Goal: Task Accomplishment & Management: Use online tool/utility

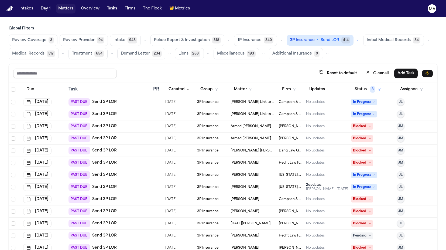
click at [56, 4] on button "Matters" at bounding box center [65, 9] width 19 height 10
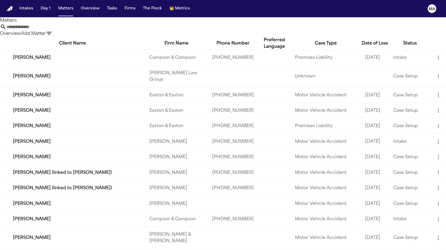
click at [50, 26] on input "text" at bounding box center [27, 27] width 43 height 6
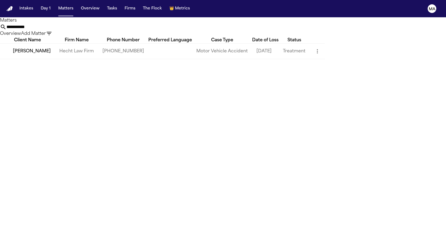
type input "**********"
click at [47, 50] on td "[PERSON_NAME]" at bounding box center [27, 50] width 55 height 15
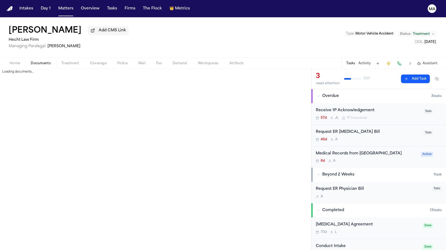
click at [31, 61] on span "Documents" at bounding box center [41, 63] width 20 height 4
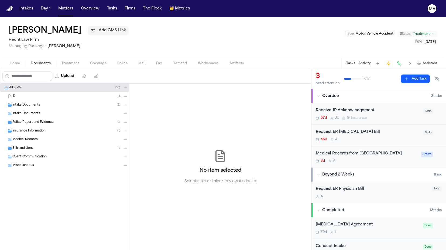
click at [35, 120] on span "Police Report and Evidence" at bounding box center [32, 122] width 41 height 5
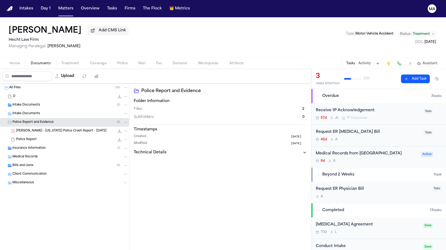
click at [39, 129] on span "D. Jackson - Texas Police Crash Report - 6.22.25" at bounding box center [61, 131] width 90 height 5
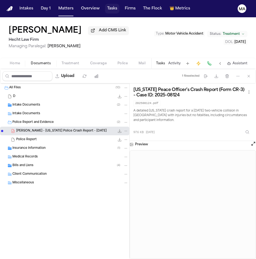
click at [105, 6] on button "Tasks" at bounding box center [112, 9] width 14 height 10
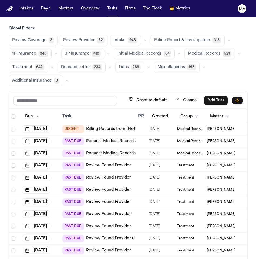
click at [63, 37] on span "Review Provider" at bounding box center [79, 39] width 32 height 5
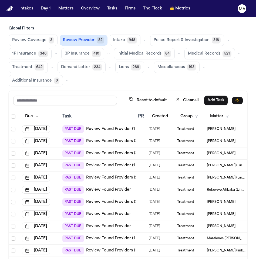
click at [103, 199] on link "Review Found Providers (3 to review)" at bounding box center [122, 201] width 72 height 5
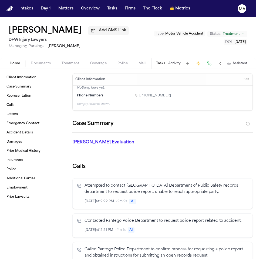
click at [61, 61] on span "Treatment" at bounding box center [70, 63] width 18 height 4
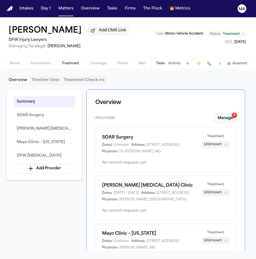
click at [236, 113] on button "Manage 4" at bounding box center [225, 118] width 22 height 10
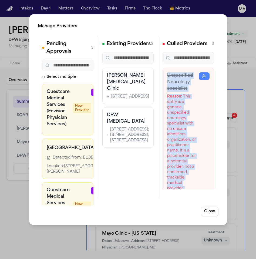
drag, startPoint x: 165, startPoint y: 53, endPoint x: 143, endPoint y: 147, distance: 96.2
click at [208, 162] on div "Unspecified Neurology specialist Reason: This entry is a generic, unspecified n…" at bounding box center [188, 128] width 52 height 121
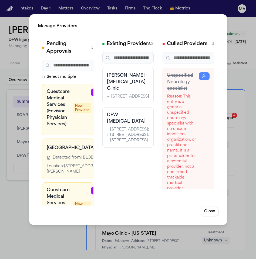
click at [119, 142] on div "Existing Providers 2 Brewer Chiropractic Clinic 702 W Interstate 20, Suite 100,…" at bounding box center [128, 117] width 60 height 162
click at [133, 188] on icon "button" at bounding box center [135, 190] width 4 height 4
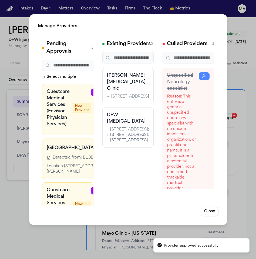
click at [159, 145] on icon "button" at bounding box center [161, 147] width 4 height 4
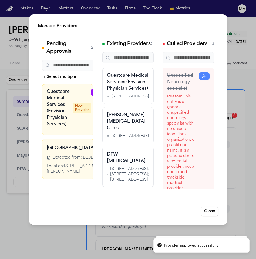
click at [133, 90] on icon "button" at bounding box center [135, 92] width 4 height 4
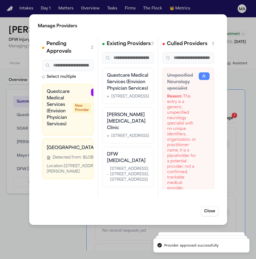
click at [159, 145] on icon "button" at bounding box center [161, 147] width 4 height 4
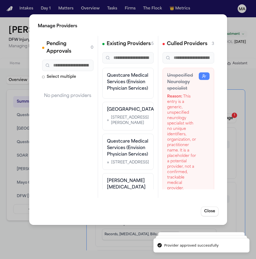
click at [13, 181] on div "Manage Providers Pending Approvals 0 Select multiple No pending providers Exist…" at bounding box center [128, 129] width 256 height 259
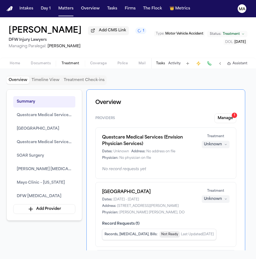
click at [222, 142] on div "Unknown" at bounding box center [213, 144] width 18 height 5
click at [226, 96] on span "Completed" at bounding box center [229, 98] width 21 height 5
click at [222, 196] on div "Unknown" at bounding box center [213, 198] width 18 height 5
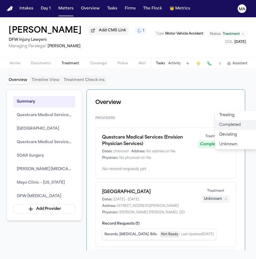
click at [226, 122] on span "Completed" at bounding box center [229, 124] width 21 height 5
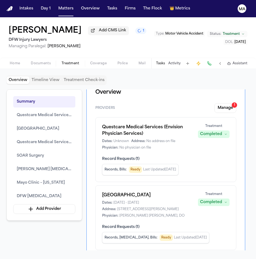
click at [223, 156] on span "Completed" at bounding box center [229, 158] width 21 height 5
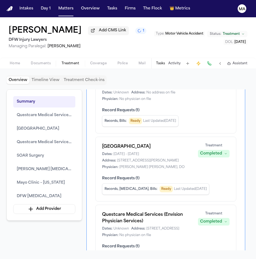
click at [227, 145] on span "Completed" at bounding box center [229, 147] width 21 height 5
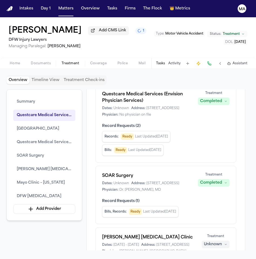
scroll to position [0, 0]
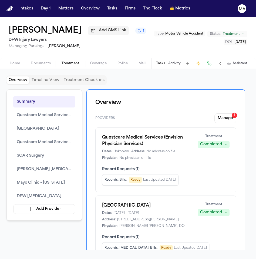
click at [55, 157] on div "Summary Questcare Medical Services (Envision Physician Services) Medical City A…" at bounding box center [127, 169] width 243 height 161
drag, startPoint x: 94, startPoint y: 130, endPoint x: 166, endPoint y: 133, distance: 71.5
click at [166, 242] on div "Records, Radiology, Bills : Ready Last Updated Sep 4, 2025" at bounding box center [165, 247] width 127 height 11
click at [130, 195] on div "Medical City Arlington Dates: 6/8/2025 - 6/8/2025 Address: 3301 Matlock Road, A…" at bounding box center [165, 227] width 141 height 65
drag, startPoint x: 124, startPoint y: 131, endPoint x: 130, endPoint y: 132, distance: 5.7
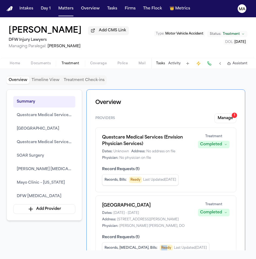
click at [159, 244] on span "Ready" at bounding box center [165, 247] width 13 height 6
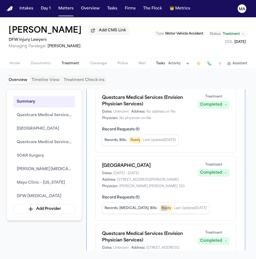
scroll to position [78, 0]
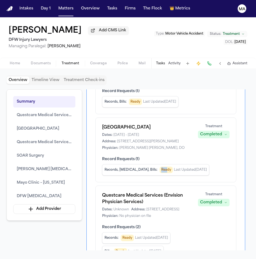
click at [222, 221] on span "Completed" at bounding box center [229, 223] width 21 height 5
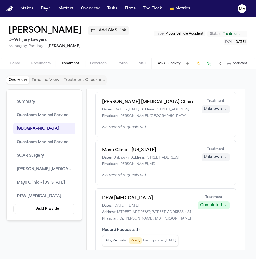
scroll to position [328, 0]
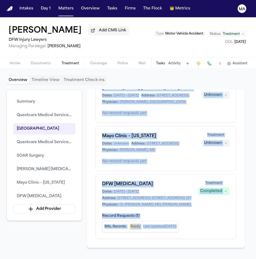
drag, startPoint x: 123, startPoint y: 160, endPoint x: 101, endPoint y: 135, distance: 33.4
click at [74, 138] on div "Summary Questcare Medical Services (Envision Physician Services) Medical City A…" at bounding box center [127, 169] width 243 height 161
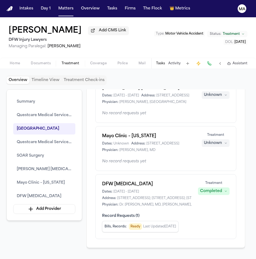
drag, startPoint x: 124, startPoint y: 161, endPoint x: 93, endPoint y: 110, distance: 59.7
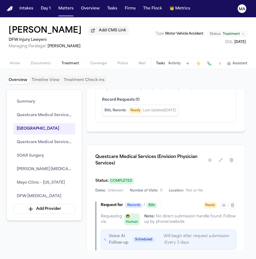
scroll to position [488, 0]
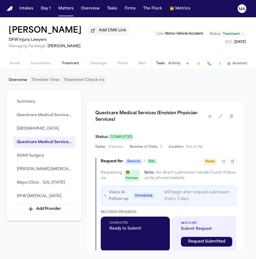
drag, startPoint x: 140, startPoint y: 147, endPoint x: 90, endPoint y: 146, distance: 50.4
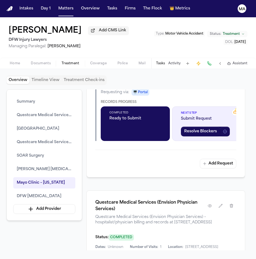
scroll to position [879, 0]
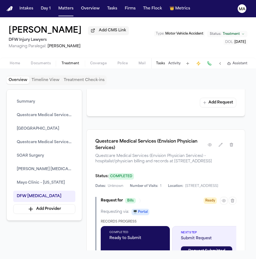
drag, startPoint x: 242, startPoint y: 103, endPoint x: 83, endPoint y: 94, distance: 159.4
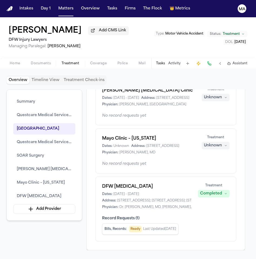
scroll to position [333, 0]
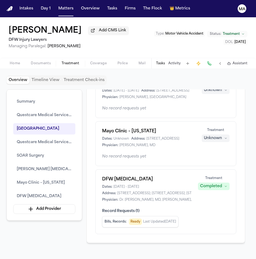
drag, startPoint x: 146, startPoint y: 125, endPoint x: 85, endPoint y: 114, distance: 62.3
click at [31, 61] on span "Documents" at bounding box center [41, 63] width 20 height 4
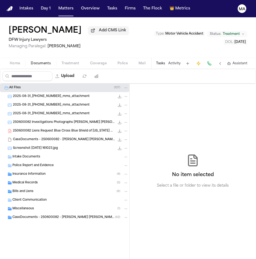
click at [34, 180] on div "Medical Records ( 5 )" at bounding box center [70, 182] width 116 height 5
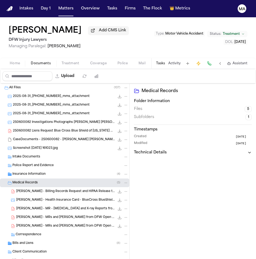
click at [40, 224] on span "T. Hines - MRs and Bills from DFW Open MRI - 6.27.25 to 7.12.25" at bounding box center [65, 226] width 98 height 5
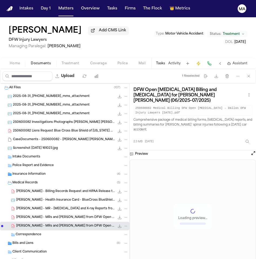
click at [39, 213] on div "T. Hines - MRs and Bills from DFW Open MRI - 6.27.25 and 7.8.25 1.2 MB • PDF" at bounding box center [64, 217] width 129 height 9
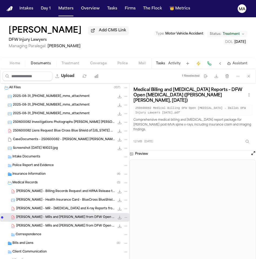
click at [37, 206] on span "T. Hines - MR - MRI and X-ray Reports from DFW Open MRI - 6.27.25 to 7.12.25" at bounding box center [65, 208] width 98 height 5
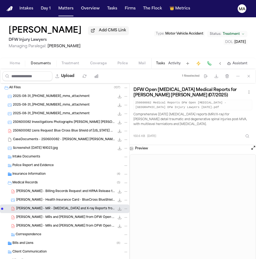
click at [28, 241] on div "Bills and Liens ( 8 )" at bounding box center [70, 243] width 116 height 5
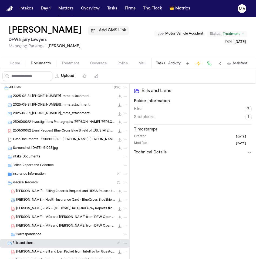
scroll to position [44, 0]
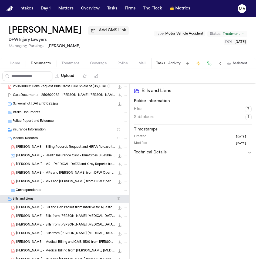
click at [38, 257] on span "T. Hines - MRs and Bills from DFW Open MRI - 6.27.25 to 7.12.25" at bounding box center [65, 259] width 98 height 5
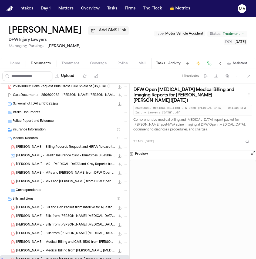
click at [37, 248] on span "T. Hines - Medical Billing from Brewer Chiropractic Clinic - 7.17.25 to 7.30.25" at bounding box center [65, 250] width 98 height 5
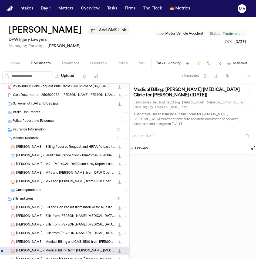
click at [36, 240] on span "T. Hines - Medical Billing and CMS-1500 from Brewer Chiropractic Clinic - 6.25.…" at bounding box center [65, 242] width 98 height 5
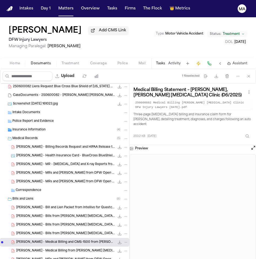
click at [35, 231] on span "T. Hines - Bills from Brewer Chiropractic Clinic - 7.2025" at bounding box center [65, 233] width 98 height 5
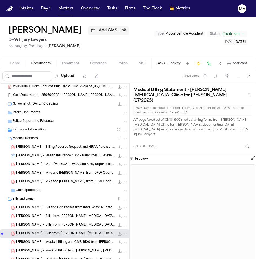
click at [35, 220] on div "T. Hines - Bills from Brewer Chiropractic Clinic - 7.1.25 to 8.4.25 342.1 KB • …" at bounding box center [64, 224] width 129 height 9
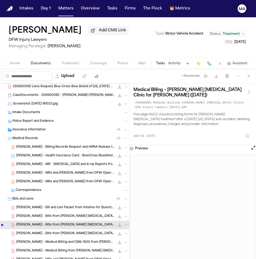
click at [35, 212] on div "T. Hines - Bills from Brewer Chiropractic Clinic - 7.1.25 to 7.15.25 606.9 KB •…" at bounding box center [64, 216] width 129 height 9
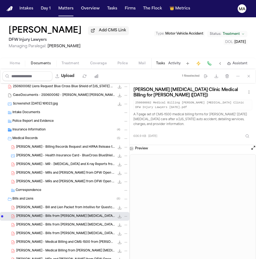
click at [34, 203] on div "T. Hines - Bill and Lien Packet from Intellivo for Questcare/Medical City Arlin…" at bounding box center [64, 207] width 129 height 9
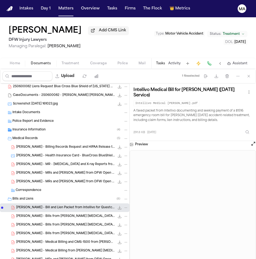
click at [48, 58] on div "Home Documents Treatment Coverage Police Mail Fax Demand Workspaces Artifacts T…" at bounding box center [128, 63] width 256 height 11
click at [58, 66] on span "button" at bounding box center [70, 66] width 24 height 1
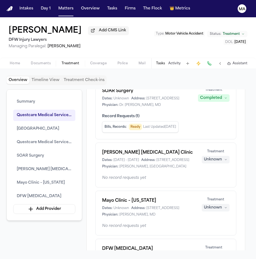
scroll to position [263, 0]
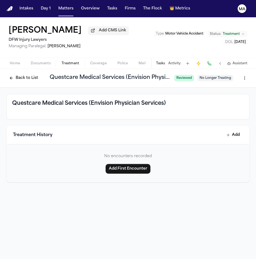
click at [39, 74] on button "Back to List" at bounding box center [23, 78] width 34 height 9
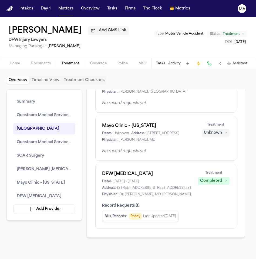
scroll to position [402, 0]
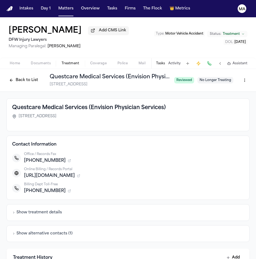
click at [41, 76] on button "Back to List" at bounding box center [23, 80] width 34 height 9
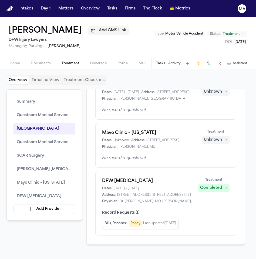
scroll to position [330, 0]
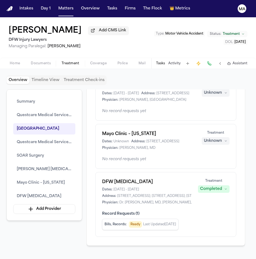
click at [67, 142] on div "Summary Questcare Medical Services (Envision Physician Services) Medical City A…" at bounding box center [127, 169] width 243 height 161
click at [71, 0] on nav "Intakes Day 1 Matters Overview Tasks Firms The Flock 👑 Metrics MA" at bounding box center [128, 8] width 256 height 17
click at [105, 4] on button "Tasks" at bounding box center [112, 9] width 14 height 10
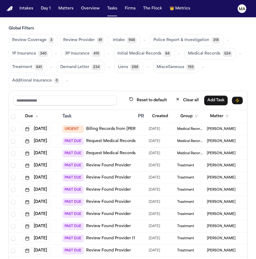
click at [63, 37] on span "Review Provider" at bounding box center [79, 39] width 32 height 5
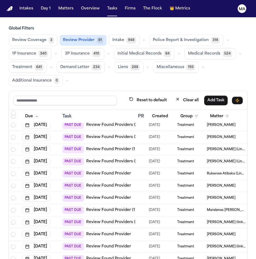
scroll to position [70, 0]
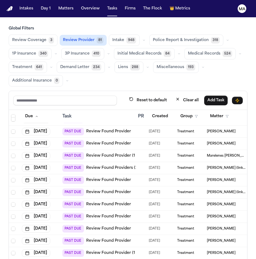
click at [95, 165] on link "Review Found Providers (3 to review)" at bounding box center [122, 167] width 72 height 5
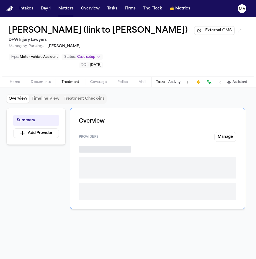
click at [61, 80] on span "Treatment" at bounding box center [70, 82] width 18 height 4
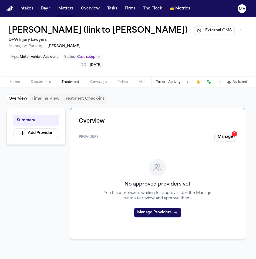
click at [235, 132] on button "Manage 4" at bounding box center [225, 137] width 22 height 10
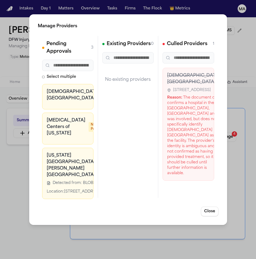
click at [160, 88] on button "button" at bounding box center [165, 92] width 11 height 8
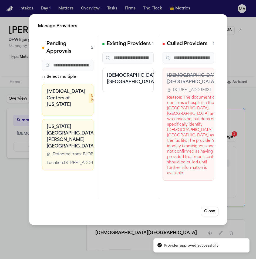
click at [149, 90] on icon "button" at bounding box center [151, 92] width 4 height 4
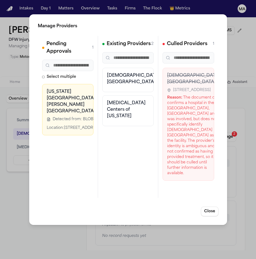
click at [120, 90] on icon at bounding box center [122, 92] width 4 height 4
click at [159, 90] on icon "button" at bounding box center [161, 92] width 4 height 4
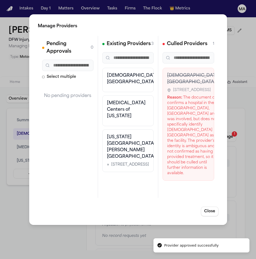
click at [15, 135] on div "Manage Providers Pending Approvals 0 Select multiple No pending providers Exist…" at bounding box center [128, 129] width 256 height 259
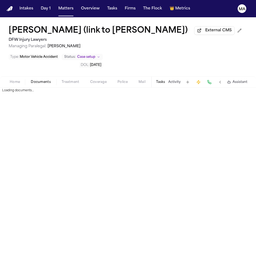
click at [31, 80] on span "Documents" at bounding box center [41, 82] width 20 height 4
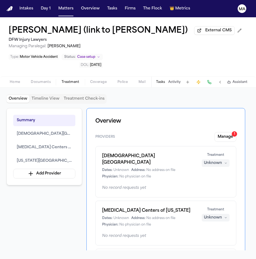
click at [61, 80] on span "Treatment" at bounding box center [70, 82] width 18 height 4
click at [59, 113] on div "Summary Methodist Southlake Medical Center MRI Centers of Texas Texas Health Ha…" at bounding box center [127, 179] width 243 height 142
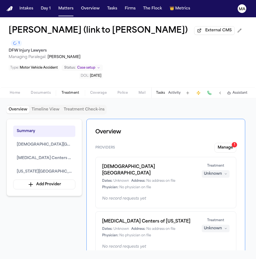
click at [228, 211] on div "MRI Centers of Texas Dates: Unknown Address: No address on file Physician: No p…" at bounding box center [165, 233] width 141 height 45
click at [222, 225] on div "Unknown" at bounding box center [213, 227] width 18 height 5
click at [226, 122] on span "Completed" at bounding box center [229, 124] width 21 height 5
click at [55, 122] on div "Summary Methodist Southlake Medical Center MRI Centers of Texas Texas Health Ha…" at bounding box center [127, 184] width 243 height 131
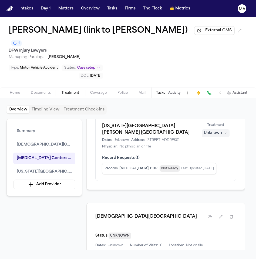
scroll to position [156, 0]
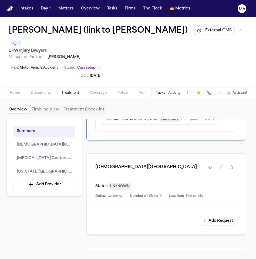
scroll to position [170, 0]
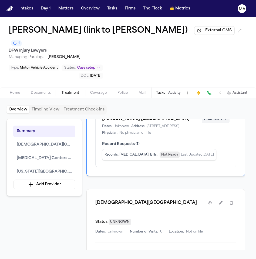
drag, startPoint x: 84, startPoint y: 73, endPoint x: 193, endPoint y: 78, distance: 108.3
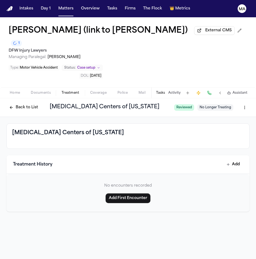
click at [30, 103] on button "Back to List" at bounding box center [23, 107] width 34 height 9
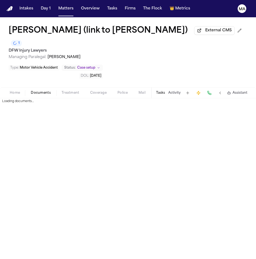
click at [31, 91] on span "Documents" at bounding box center [41, 93] width 20 height 4
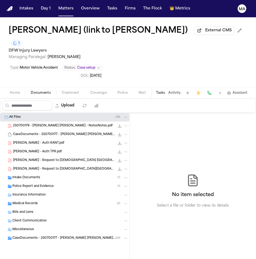
click at [61, 91] on span "Treatment" at bounding box center [70, 93] width 18 height 4
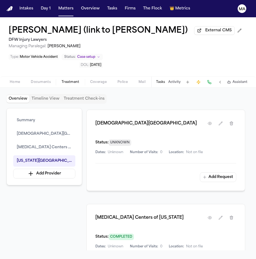
scroll to position [228, 0]
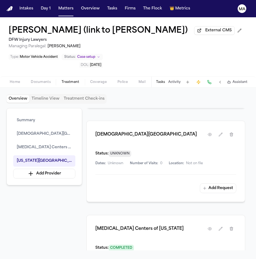
click at [31, 80] on span "Documents" at bounding box center [41, 82] width 20 height 4
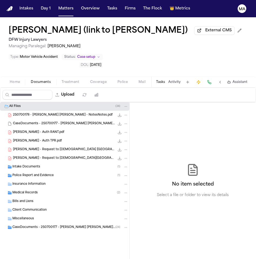
click at [44, 76] on div "Home Documents Treatment Coverage Police Mail Fax Demand Workspaces Artifacts T…" at bounding box center [128, 81] width 256 height 11
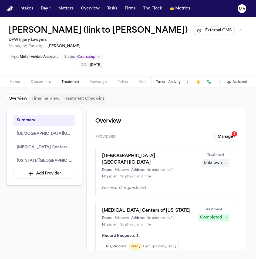
click at [61, 80] on span "Treatment" at bounding box center [70, 82] width 18 height 4
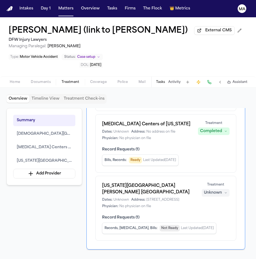
scroll to position [139, 0]
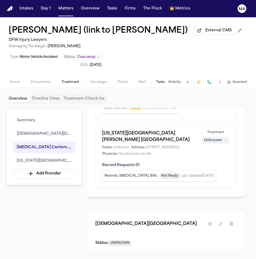
drag, startPoint x: 84, startPoint y: 104, endPoint x: 203, endPoint y: 111, distance: 119.4
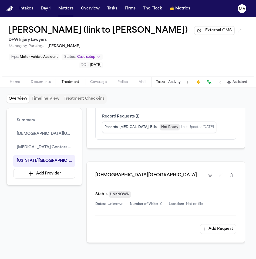
drag, startPoint x: 84, startPoint y: 166, endPoint x: 103, endPoint y: 172, distance: 19.6
drag, startPoint x: 103, startPoint y: 173, endPoint x: 82, endPoint y: 167, distance: 21.9
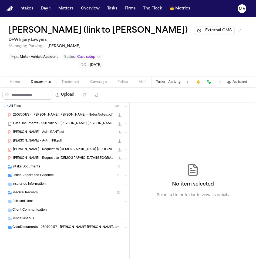
click at [31, 85] on span "button" at bounding box center [41, 85] width 26 height 1
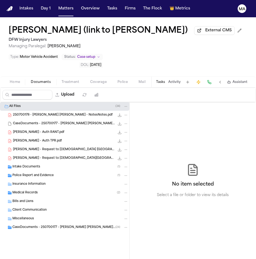
click at [28, 190] on span "Medical Records" at bounding box center [24, 192] width 25 height 5
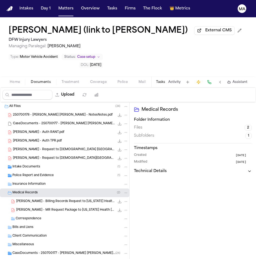
click at [35, 205] on div "S. Mudd - MR Request Package to Texas Health Harris Methodist Southlake - 9.11.…" at bounding box center [64, 209] width 129 height 9
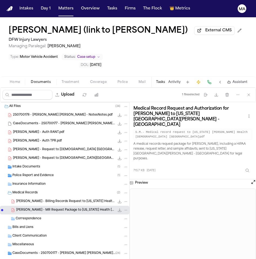
click at [40, 199] on span "S. Mudd - Billing Records Request to Texas Health Harris Methodist Southlake - …" at bounding box center [65, 201] width 98 height 5
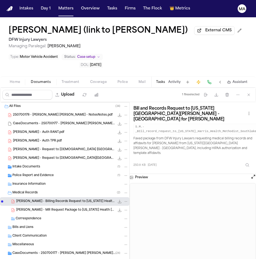
click at [40, 208] on span "S. Mudd - MR Request Package to Texas Health Harris Methodist Southlake - 9.11.…" at bounding box center [65, 210] width 98 height 5
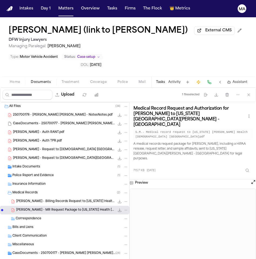
click at [61, 80] on span "Treatment" at bounding box center [70, 82] width 18 height 4
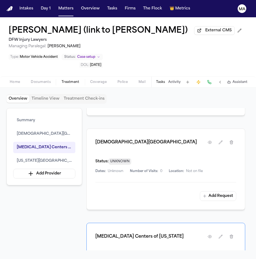
scroll to position [226, 0]
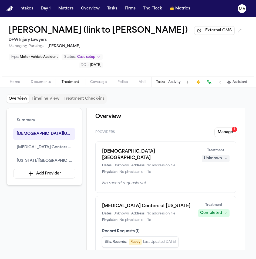
scroll to position [0, 0]
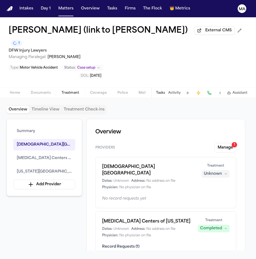
click at [41, 7] on nav "Intakes Day 1 Matters Overview Tasks Firms The Flock 👑 Metrics MA" at bounding box center [128, 8] width 256 height 17
click at [56, 6] on button "Matters" at bounding box center [65, 9] width 19 height 10
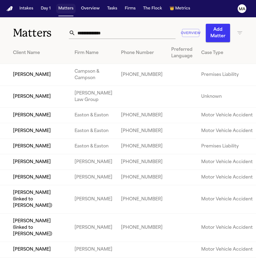
click at [105, 7] on button "Tasks" at bounding box center [112, 9] width 14 height 10
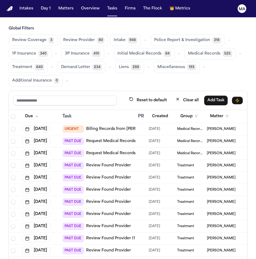
click at [63, 37] on span "Review Provider" at bounding box center [79, 39] width 32 height 5
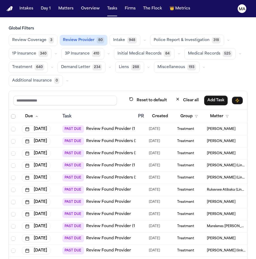
click at [11, 114] on span "Select all" at bounding box center [13, 116] width 4 height 4
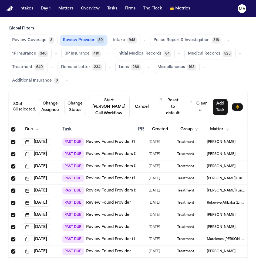
click at [11, 127] on span "Select all" at bounding box center [13, 129] width 4 height 4
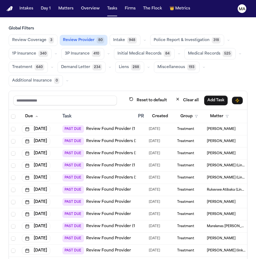
click at [93, 91] on div "Reset to default Clear all Add Task" at bounding box center [128, 100] width 238 height 19
click at [90, 199] on link "Review Found Provider" at bounding box center [108, 201] width 45 height 5
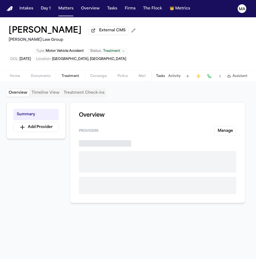
click at [61, 74] on span "Treatment" at bounding box center [70, 76] width 18 height 4
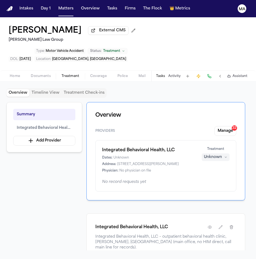
click at [193, 88] on div "Overview Timeline View Treatment Check-ins Summary Integrated Behavioral Health…" at bounding box center [127, 170] width 243 height 164
click at [236, 126] on button "Manage 32" at bounding box center [225, 131] width 22 height 10
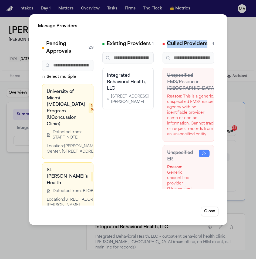
drag, startPoint x: 164, startPoint y: 35, endPoint x: 193, endPoint y: 34, distance: 28.9
click at [193, 40] on div "Culled Providers 4" at bounding box center [188, 44] width 52 height 8
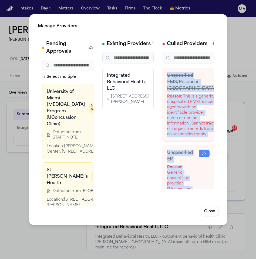
drag, startPoint x: 165, startPoint y: 54, endPoint x: 218, endPoint y: 100, distance: 69.8
click at [214, 100] on div "Unspecified EMS/Rescue in Bangor Reason: This is a generic, unspecified EMS/res…" at bounding box center [188, 128] width 52 height 121
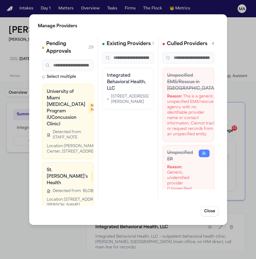
drag, startPoint x: 203, startPoint y: 165, endPoint x: 162, endPoint y: 146, distance: 44.7
drag, startPoint x: 193, startPoint y: 137, endPoint x: 164, endPoint y: 110, distance: 39.7
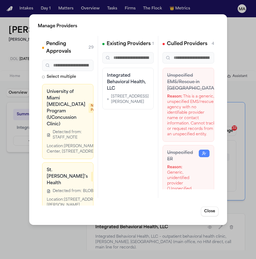
drag, startPoint x: 189, startPoint y: 137, endPoint x: 160, endPoint y: 109, distance: 40.6
click at [160, 109] on div "Culled Providers 4 Unspecified EMS/Rescue in Bangor Reason: This is a generic, …" at bounding box center [188, 117] width 60 height 162
drag, startPoint x: 207, startPoint y: 145, endPoint x: 160, endPoint y: 145, distance: 46.9
click at [160, 145] on div "Culled Providers 4 Unspecified EMS/Rescue in Bangor Reason: This is a generic, …" at bounding box center [188, 117] width 60 height 162
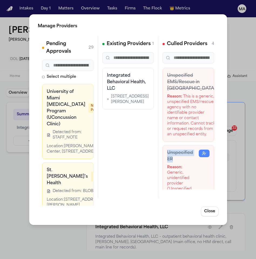
drag, startPoint x: 187, startPoint y: 82, endPoint x: 160, endPoint y: 79, distance: 27.4
click at [160, 80] on div "Culled Providers 4 Unspecified EMS/Rescue in Bangor Reason: This is a generic, …" at bounding box center [188, 117] width 60 height 162
drag, startPoint x: 210, startPoint y: 54, endPoint x: 163, endPoint y: 54, distance: 46.9
click at [163, 68] on div "Unspecified EMS/Rescue in Bangor Reason: This is a generic, unspecified EMS/res…" at bounding box center [188, 105] width 52 height 74
click at [128, 138] on div "Existing Providers 1 Integrated Behavioral Health, LLC 4200 Forbes Boulevard, S…" at bounding box center [128, 117] width 60 height 162
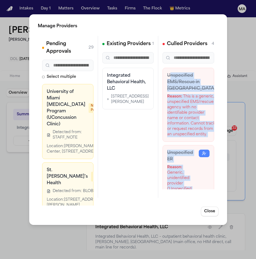
drag, startPoint x: 166, startPoint y: 53, endPoint x: 217, endPoint y: 102, distance: 70.2
click at [214, 102] on div "Unspecified EMS/Rescue in Bangor Reason: This is a generic, unspecified EMS/res…" at bounding box center [188, 128] width 52 height 121
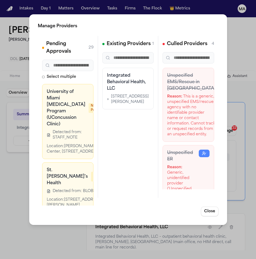
click at [208, 145] on div "Unspecified ER Reason: Generic, unidentified provider ('Unspecified ER') with n…" at bounding box center [188, 189] width 52 height 89
click at [144, 222] on div "Manage Providers Pending Approvals 29 Select multiple University of Miami Concu…" at bounding box center [128, 129] width 256 height 259
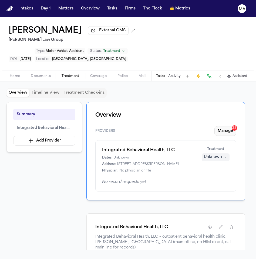
click at [236, 126] on button "Manage 32" at bounding box center [225, 131] width 22 height 10
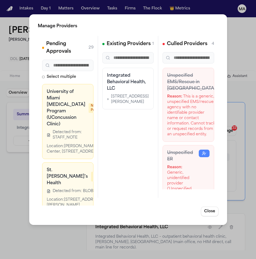
click at [5, 114] on div "Manage Providers Pending Approvals 29 Select multiple University of Miami Concu…" at bounding box center [128, 129] width 256 height 259
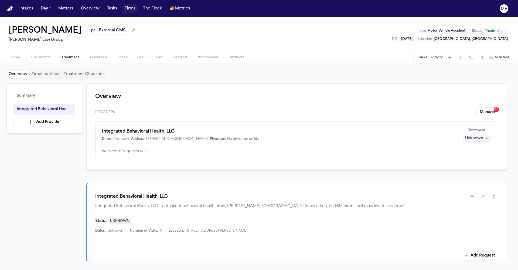
click at [122, 7] on button "Firms" at bounding box center [129, 9] width 15 height 10
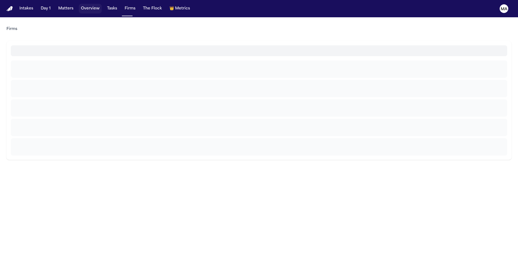
click at [79, 6] on button "Overview" at bounding box center [90, 9] width 23 height 10
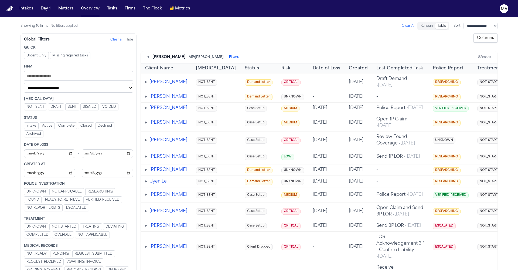
click at [77, 251] on span "REQUEST_SUBMITTED" at bounding box center [94, 253] width 38 height 4
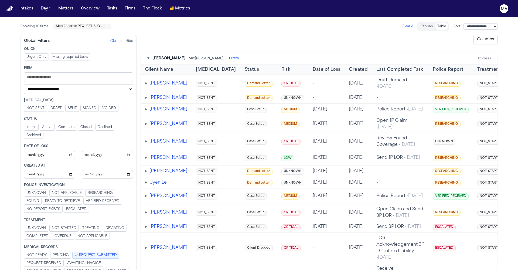
click at [79, 253] on span "REQUEST_SUBMITTED" at bounding box center [98, 255] width 38 height 4
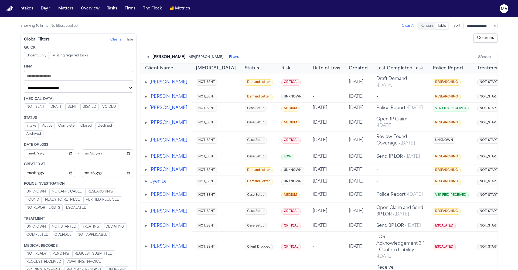
click at [75, 251] on span "REQUEST_SUBMITTED" at bounding box center [94, 253] width 38 height 4
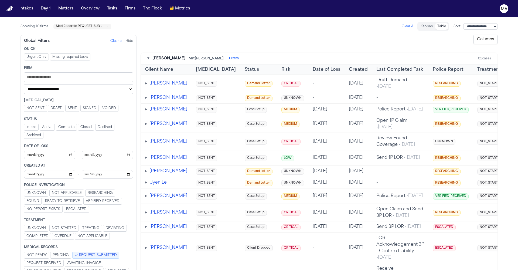
click at [79, 253] on span "REQUEST_SUBMITTED" at bounding box center [98, 255] width 38 height 4
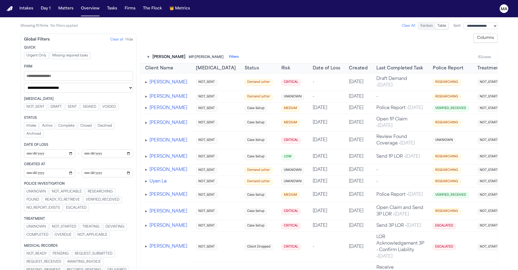
click at [75, 251] on span "REQUEST_SUBMITTED" at bounding box center [94, 253] width 38 height 4
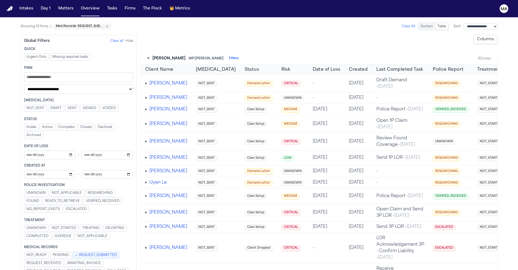
click at [79, 253] on span "REQUEST_SUBMITTED" at bounding box center [98, 255] width 38 height 4
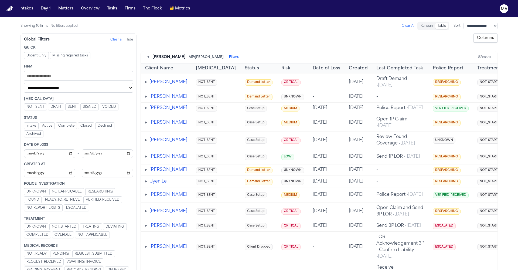
click at [82, 224] on span "TREATING" at bounding box center [90, 226] width 17 height 4
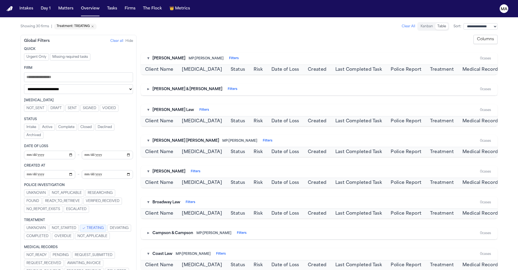
click at [87, 226] on span "TREATING" at bounding box center [95, 228] width 17 height 4
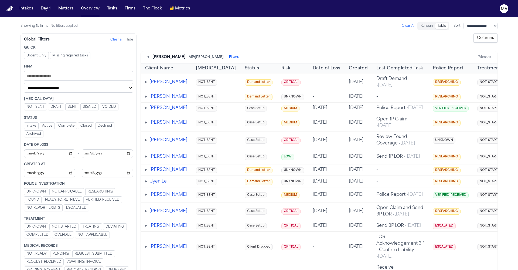
click at [39, 197] on span "FOUND" at bounding box center [32, 199] width 13 height 4
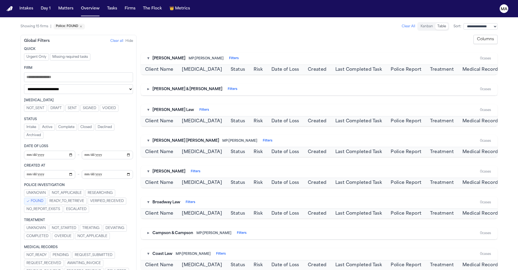
scroll to position [67, 0]
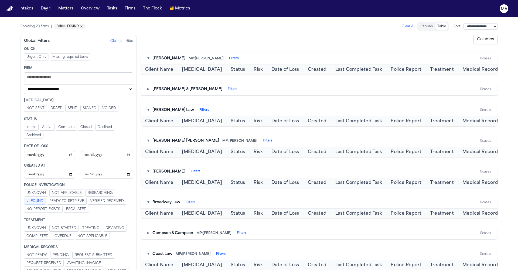
scroll to position [98, 0]
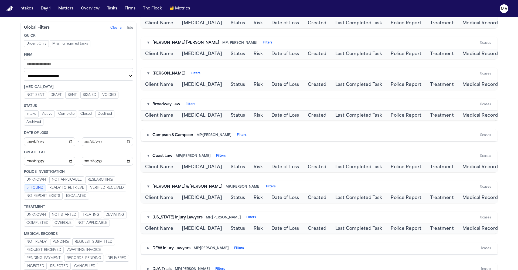
click at [147, 258] on button "▸" at bounding box center [148, 268] width 2 height 5
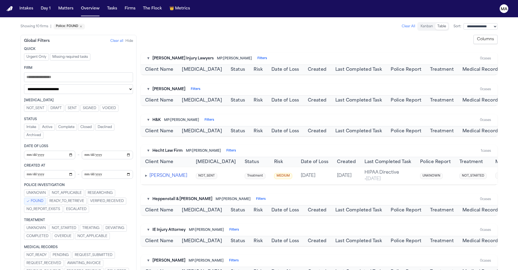
click at [145, 173] on span "▸" at bounding box center [146, 175] width 2 height 4
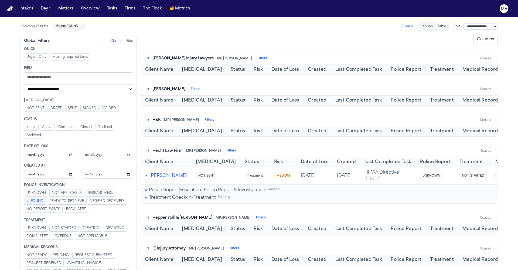
click at [43, 199] on span "FOUND" at bounding box center [37, 201] width 13 height 4
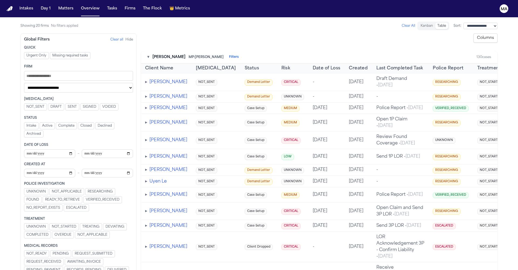
click at [145, 192] on span "▸" at bounding box center [146, 194] width 2 height 4
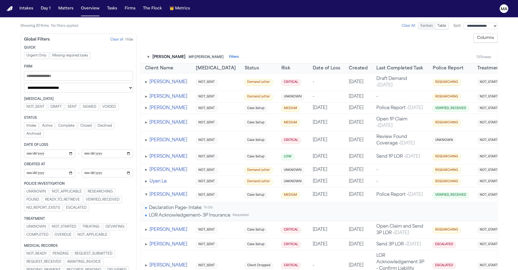
drag, startPoint x: 365, startPoint y: 132, endPoint x: 393, endPoint y: 132, distance: 27.8
drag, startPoint x: 365, startPoint y: 132, endPoint x: 393, endPoint y: 131, distance: 27.8
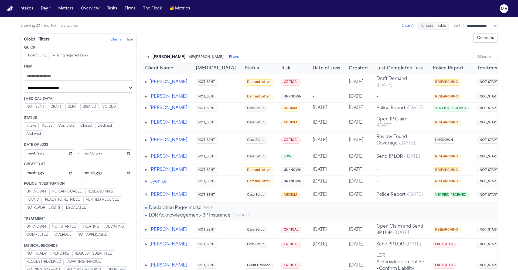
click at [155, 191] on button "Justin Hermann" at bounding box center [168, 194] width 38 height 6
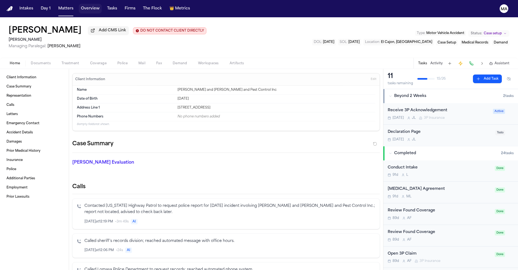
click at [79, 5] on button "Overview" at bounding box center [90, 9] width 23 height 10
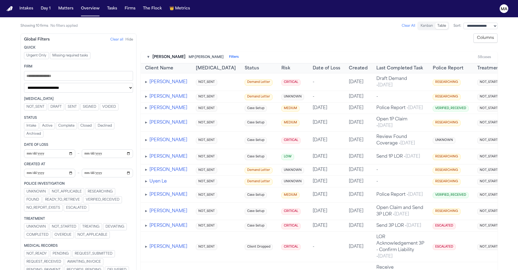
click at [255, 33] on button "Columns" at bounding box center [485, 37] width 24 height 9
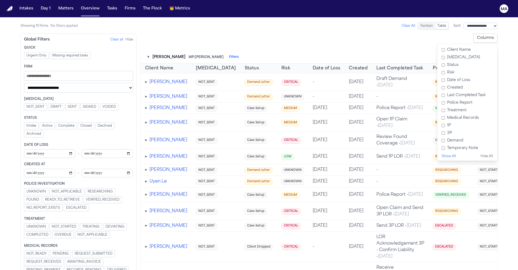
click at [255, 114] on label "Medical Records" at bounding box center [467, 118] width 56 height 8
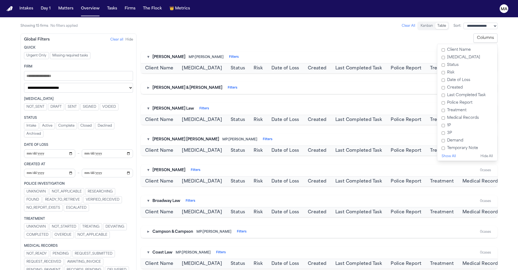
click at [255, 107] on label "Treatment" at bounding box center [467, 111] width 56 height 8
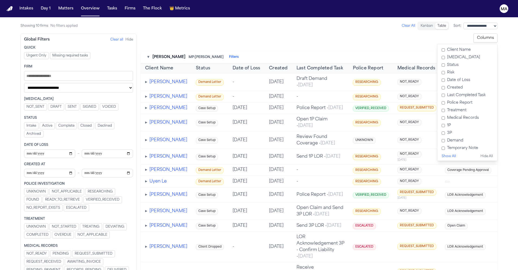
click at [255, 33] on div "**********" at bounding box center [319, 37] width 357 height 9
drag, startPoint x: 259, startPoint y: 41, endPoint x: 196, endPoint y: 42, distance: 63.6
click at [196, 63] on tr "Client Name Status Date of Loss Created Last Completed Task Police Report Medic…" at bounding box center [346, 68] width 410 height 10
click at [255, 33] on div "**********" at bounding box center [319, 37] width 357 height 9
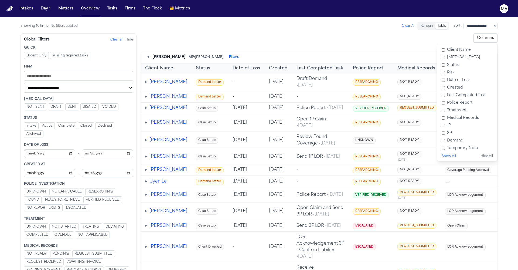
click at [255, 51] on div "▾ Albert Le MP: Michelle Landazabal Filters 50 cases" at bounding box center [319, 57] width 357 height 12
click at [255, 33] on button "Columns" at bounding box center [485, 37] width 24 height 9
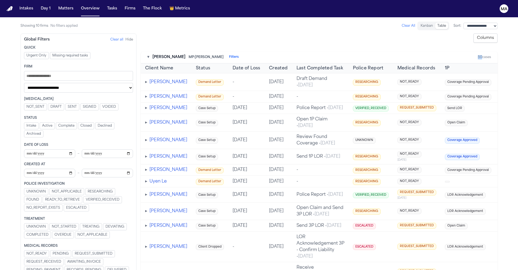
click at [255, 51] on div "▾ Albert Le MP: Michelle Landazabal Filters 50 cases" at bounding box center [319, 57] width 357 height 12
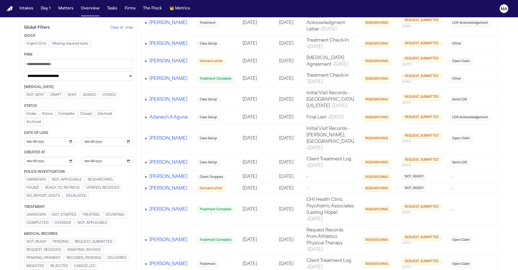
scroll to position [1234, 0]
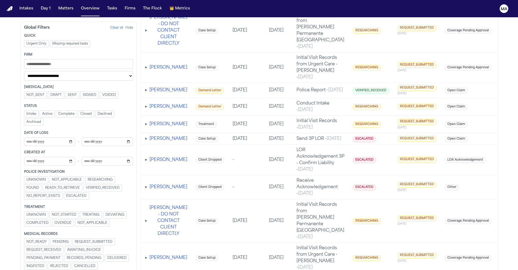
scroll to position [0, 0]
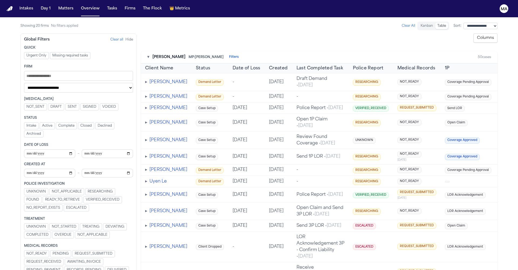
drag, startPoint x: 262, startPoint y: 40, endPoint x: 186, endPoint y: 42, distance: 76.3
click at [186, 63] on tr "Client Name Status Date of Loss Created Last Completed Task Police Report Medic…" at bounding box center [346, 68] width 410 height 10
click at [255, 65] on span "Created" at bounding box center [278, 68] width 19 height 6
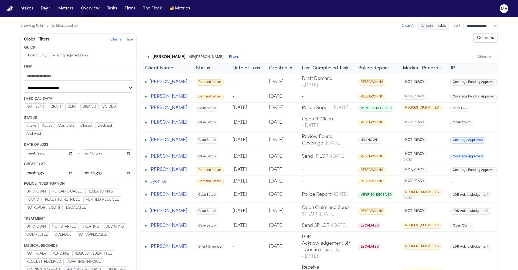
click at [255, 65] on span "Created" at bounding box center [278, 68] width 19 height 6
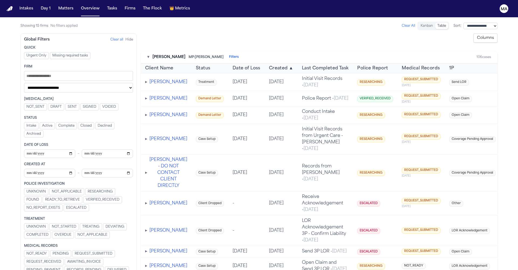
click at [155, 79] on button "Jonathan Yeaton" at bounding box center [168, 82] width 38 height 6
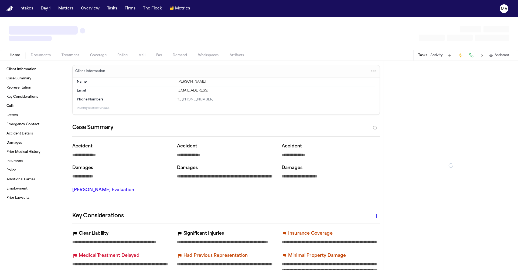
type textarea "*"
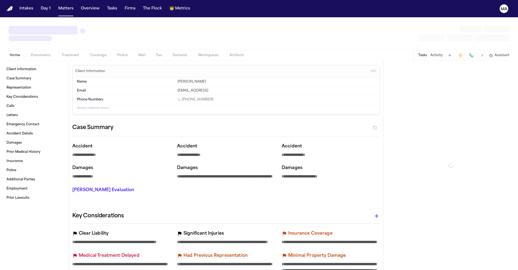
type textarea "*"
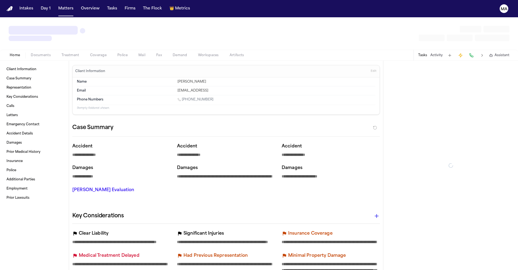
type textarea "*"
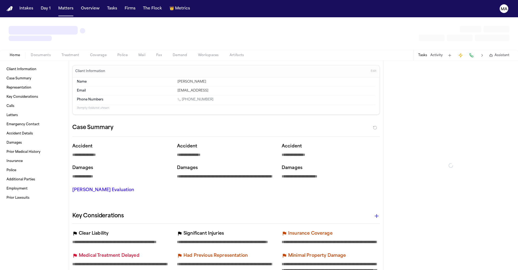
type textarea "*"
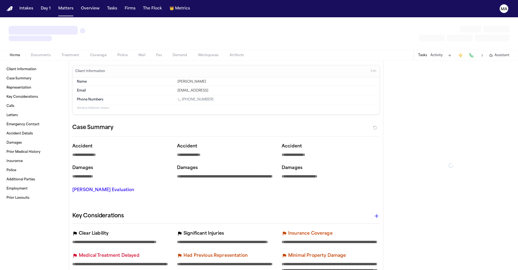
type textarea "*"
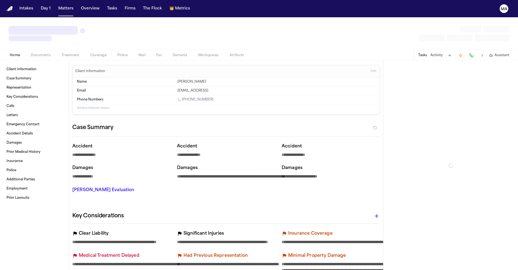
type textarea "*"
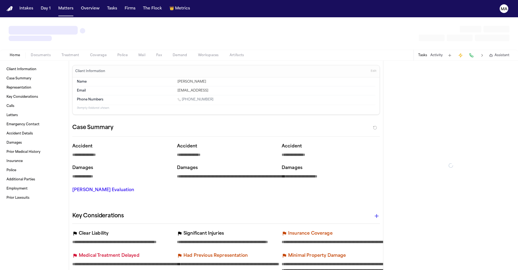
type textarea "*"
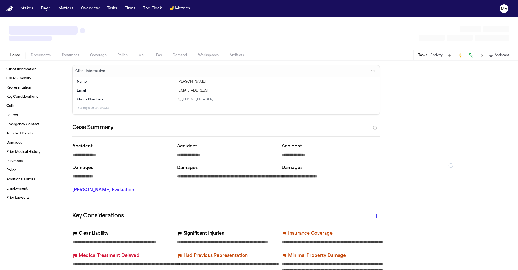
type textarea "*"
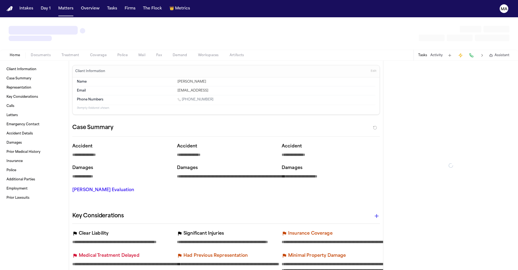
type textarea "*"
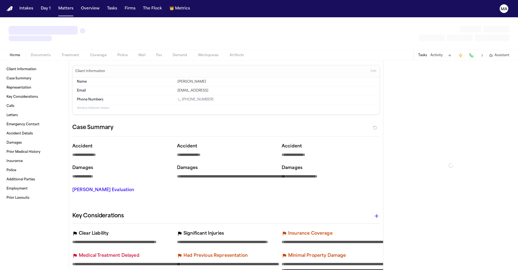
type textarea "*"
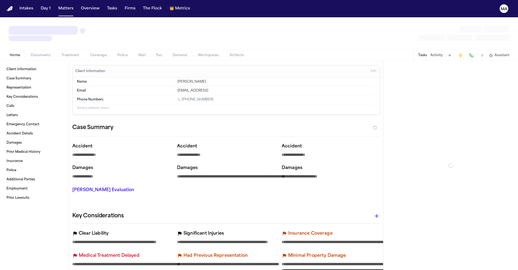
type textarea "*"
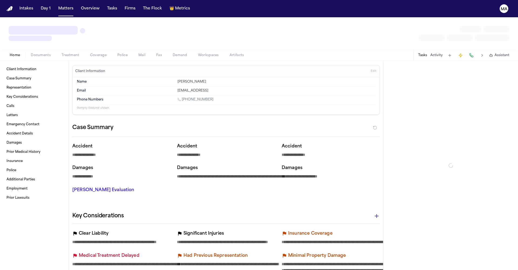
type textarea "*"
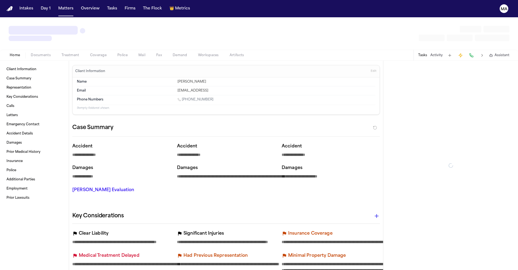
type textarea "*"
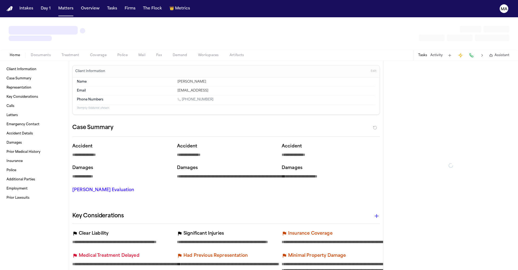
type textarea "*"
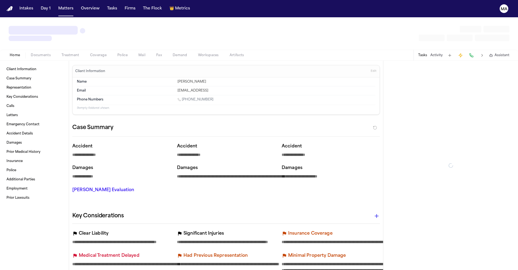
type textarea "*"
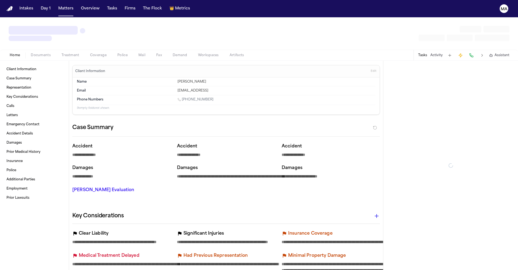
type textarea "*"
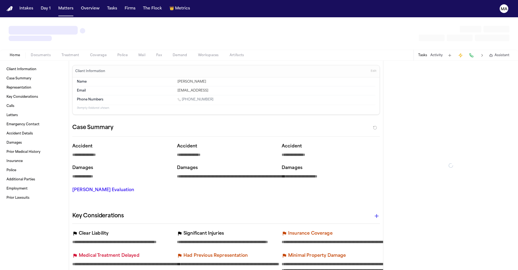
type textarea "*"
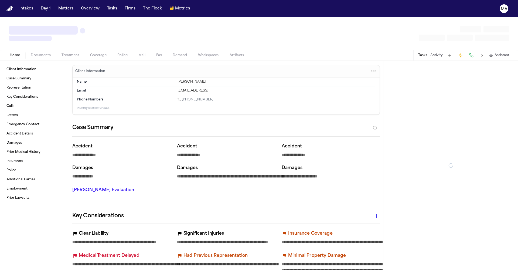
type textarea "*"
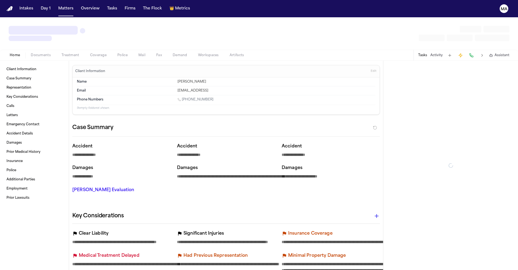
type textarea "*"
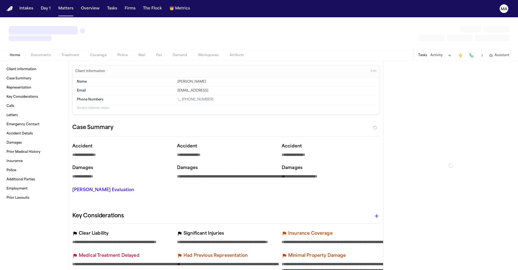
type textarea "*"
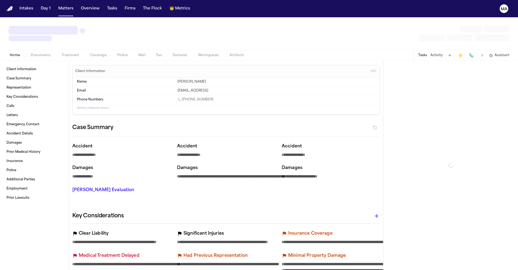
type textarea "*"
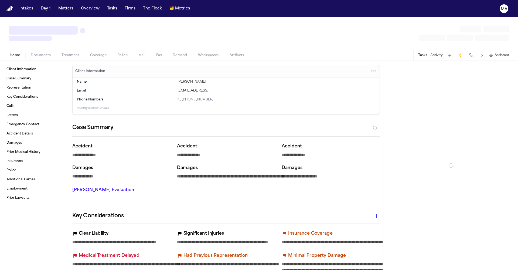
type textarea "*"
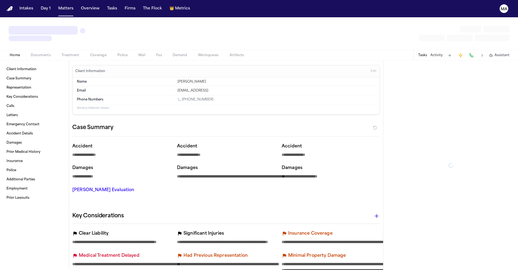
type textarea "*"
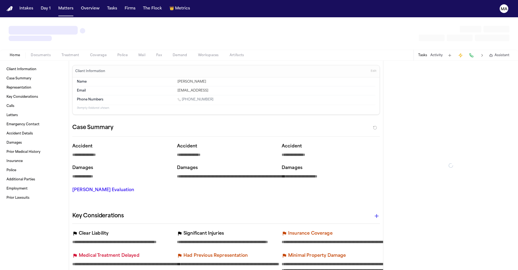
type textarea "*"
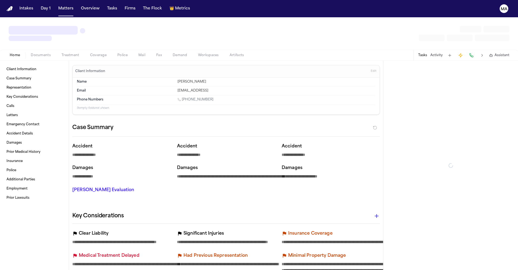
type textarea "*"
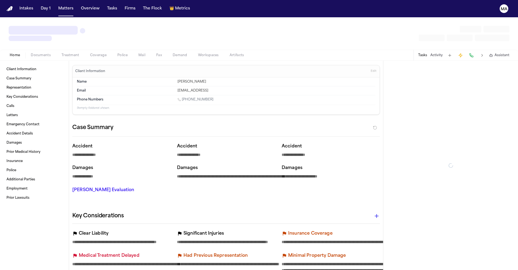
type textarea "*"
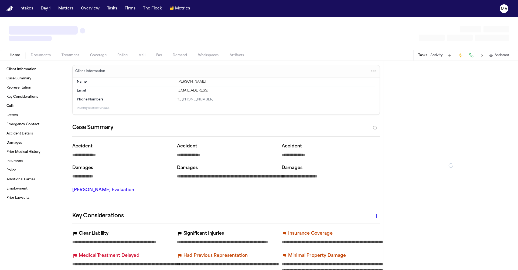
type textarea "*"
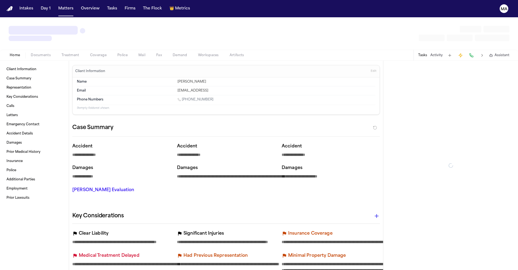
type textarea "*"
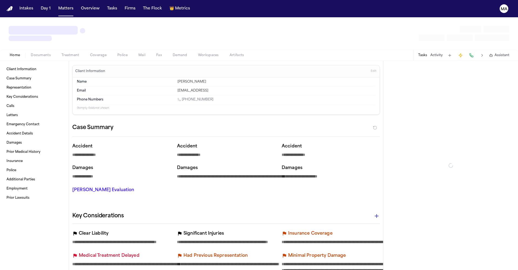
type textarea "*"
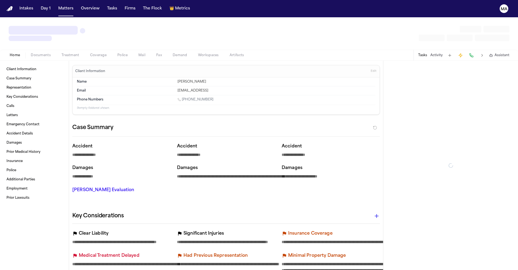
type textarea "*"
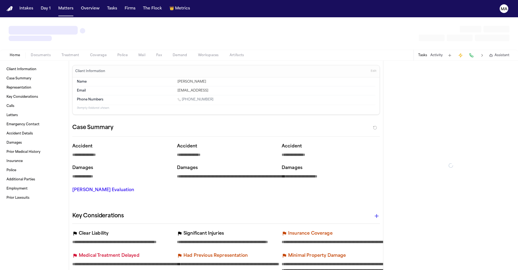
type textarea "*"
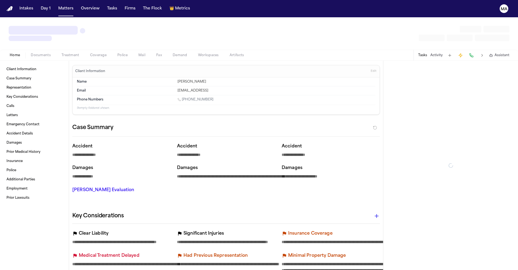
type textarea "*"
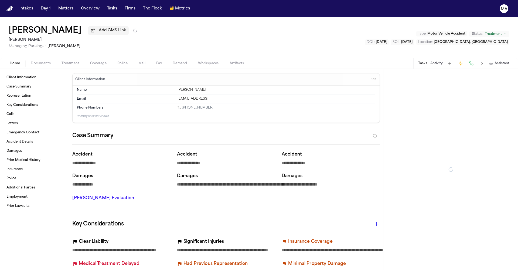
type textarea "*"
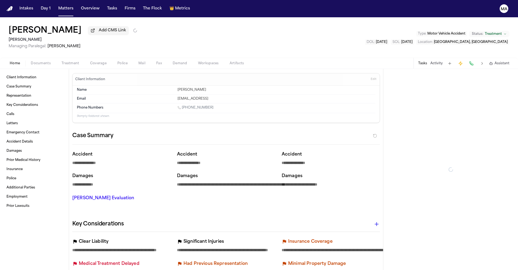
type textarea "*"
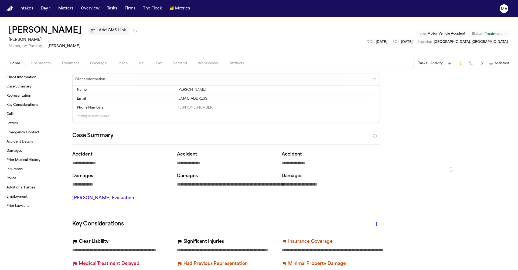
type textarea "*"
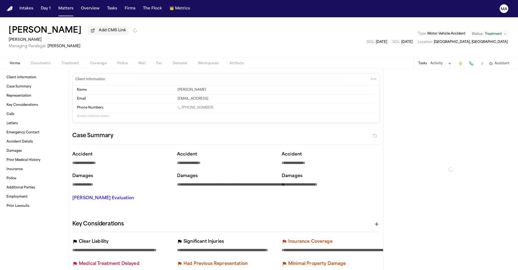
type textarea "*"
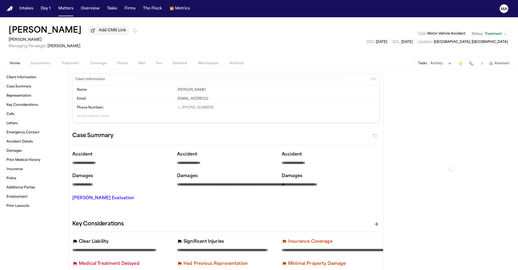
type textarea "*"
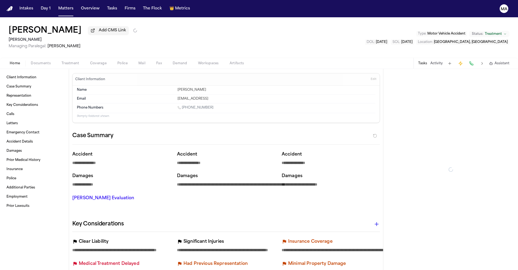
type textarea "*"
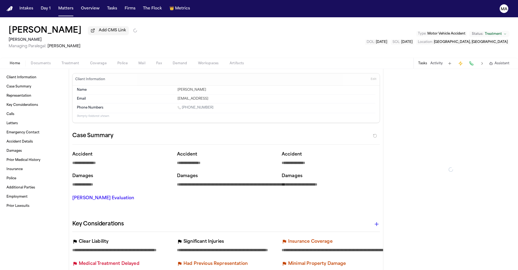
type textarea "*"
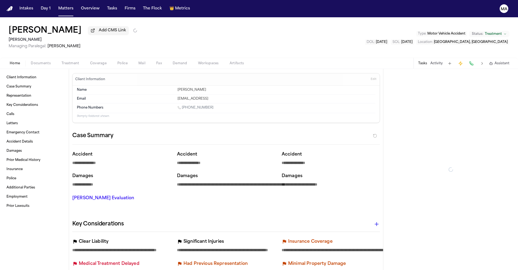
type textarea "*"
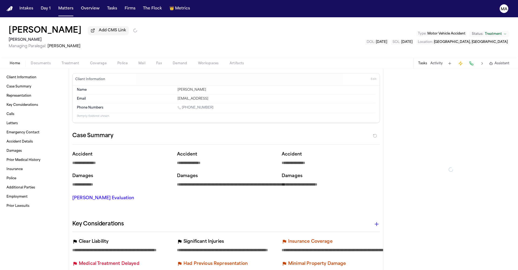
type textarea "*"
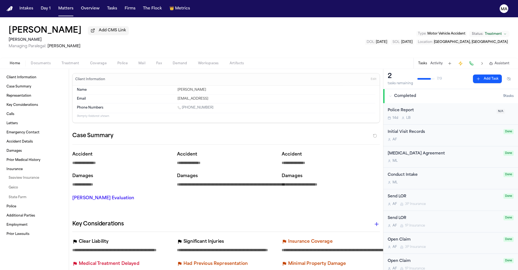
click at [31, 61] on span "Documents" at bounding box center [41, 63] width 20 height 4
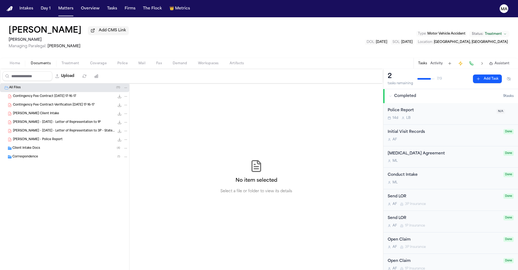
click at [36, 135] on div "J. Yeaton - Police Report 483.4 KB • PDF" at bounding box center [64, 139] width 129 height 9
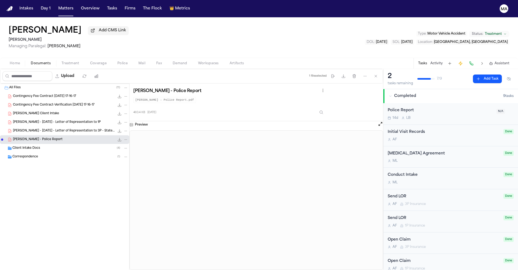
click at [33, 126] on div "J. Yeaton - 2025.02.03 - Letter of Representation to 3P - State Farm 112.9 KB •…" at bounding box center [64, 130] width 129 height 9
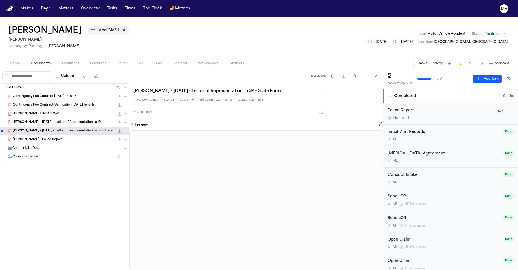
click at [32, 120] on span "J. Yeaton - 2024.01.14 - Letter of Representation to 1P" at bounding box center [57, 122] width 88 height 5
click at [30, 109] on div "Jonathan Yeaton - Finch Client Intake 78.4 KB • PDF" at bounding box center [64, 113] width 129 height 9
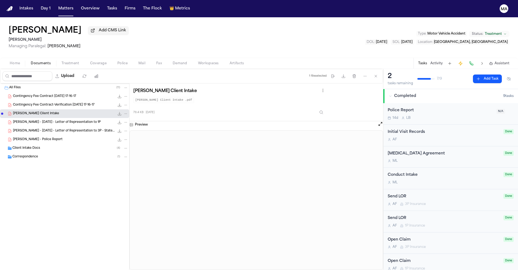
click at [30, 94] on span "Contingency Fee Contract 2025-01-15 17-16-17" at bounding box center [44, 96] width 63 height 5
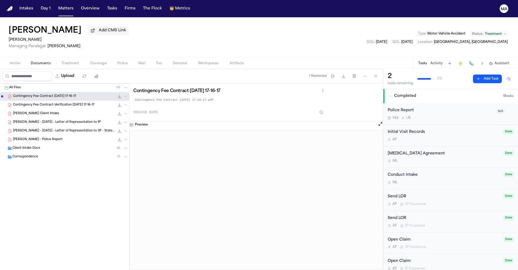
click at [30, 103] on span "Contingency Fee Contract-Verification 2025-01-15 17-16-17" at bounding box center [53, 105] width 81 height 5
click at [32, 109] on div "Jonathan Yeaton - Finch Client Intake 78.4 KB • PDF" at bounding box center [64, 113] width 129 height 9
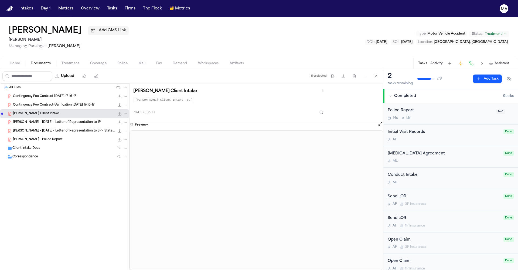
click at [32, 126] on div "J. Yeaton - 2025.02.03 - Letter of Representation to 3P - State Farm 112.9 KB •…" at bounding box center [64, 130] width 129 height 9
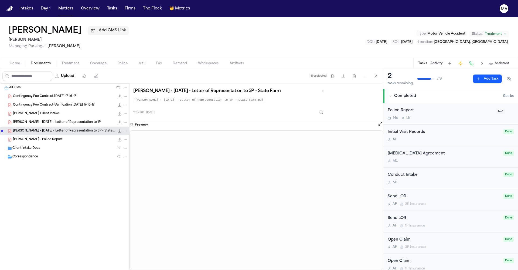
click at [37, 120] on span "J. Yeaton - 2024.01.14 - Letter of Representation to 1P" at bounding box center [57, 122] width 88 height 5
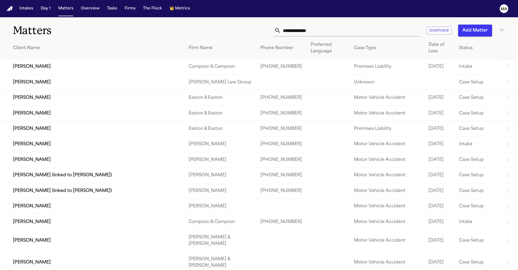
click at [389, 25] on input "text" at bounding box center [350, 31] width 139 height 12
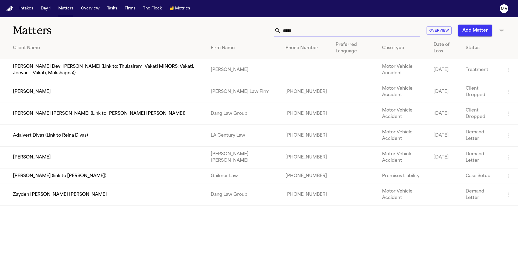
type input "*****"
click at [49, 146] on td "[PERSON_NAME]" at bounding box center [103, 157] width 206 height 22
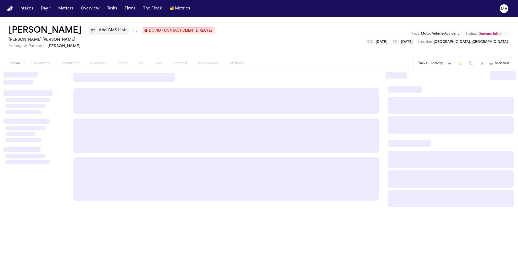
click at [30, 60] on div "Home Documents Treatment Coverage Police Mail Fax Demand Workspaces Artifacts" at bounding box center [126, 63] width 245 height 6
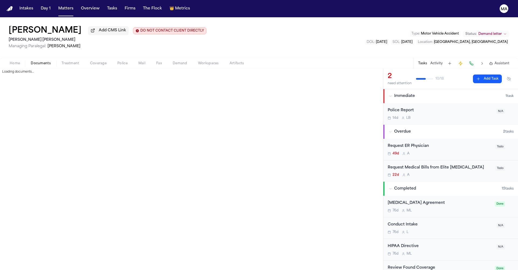
click at [31, 61] on span "Documents" at bounding box center [41, 63] width 20 height 4
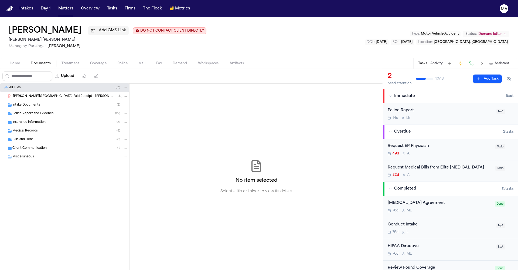
click at [28, 135] on div "Bills and Liens ( 8 )" at bounding box center [64, 139] width 129 height 9
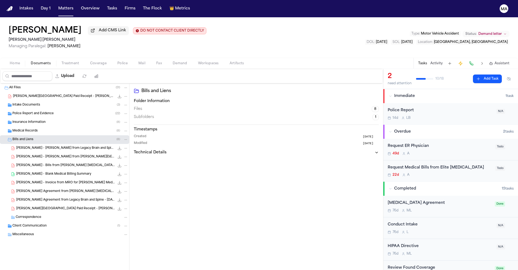
click at [35, 224] on span "Client Communication" at bounding box center [29, 226] width 34 height 5
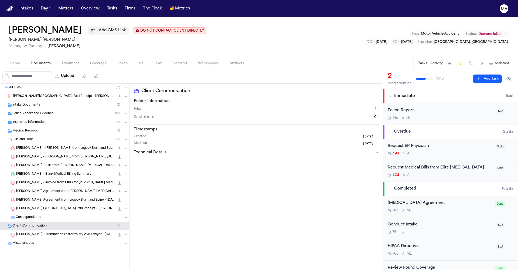
click at [27, 129] on span "Medical Records" at bounding box center [24, 131] width 25 height 5
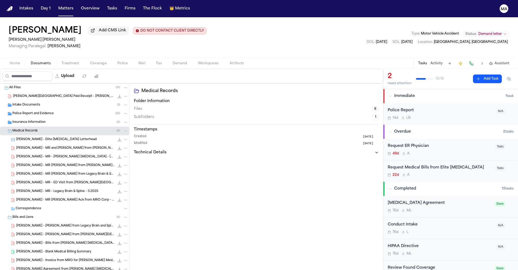
click at [35, 172] on span "[PERSON_NAME] - MR [PERSON_NAME] from Legacy Brain & Spine - [DATE]" at bounding box center [65, 174] width 98 height 5
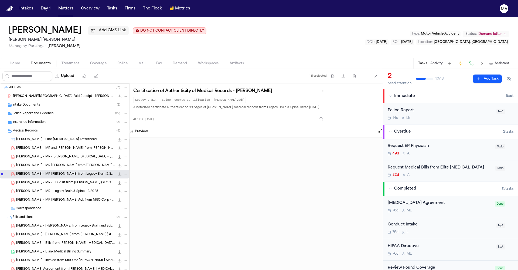
click at [33, 161] on div "[PERSON_NAME] - MR [PERSON_NAME] from [PERSON_NAME] [MEDICAL_DATA] - [DATE] 52.…" at bounding box center [64, 165] width 129 height 9
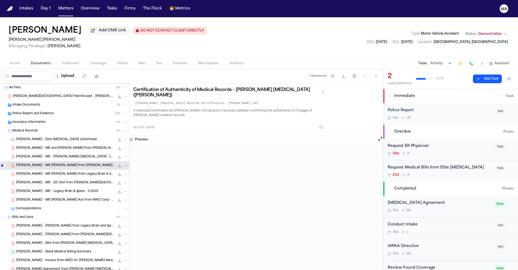
click at [21, 101] on div "Intake Documents ( 3 )" at bounding box center [64, 105] width 129 height 9
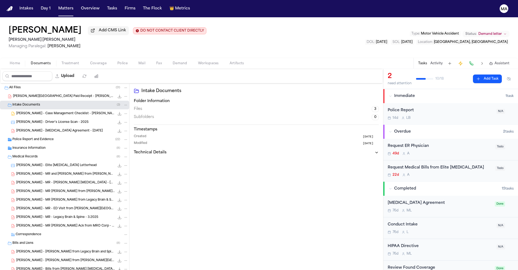
click at [28, 137] on span "Police Report and Evidence" at bounding box center [32, 139] width 41 height 5
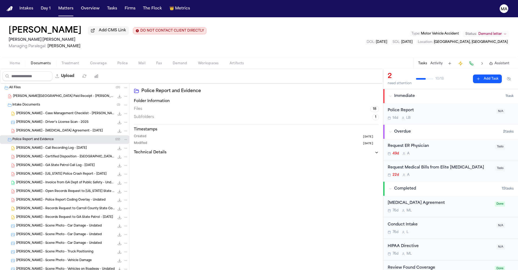
click at [24, 126] on div "[PERSON_NAME] - [MEDICAL_DATA] Agreement - [DATE] 538.4 KB • PDF" at bounding box center [64, 130] width 129 height 9
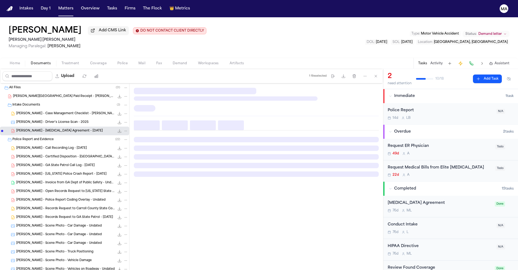
click at [24, 137] on span "Police Report and Evidence" at bounding box center [32, 139] width 41 height 5
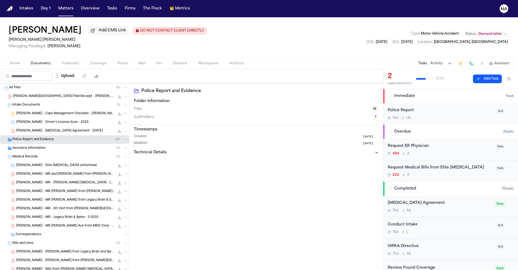
click at [27, 103] on span "Intake Documents" at bounding box center [26, 105] width 28 height 5
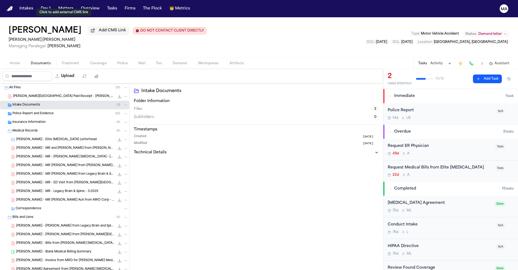
click at [56, 7] on button "Matters" at bounding box center [65, 9] width 19 height 10
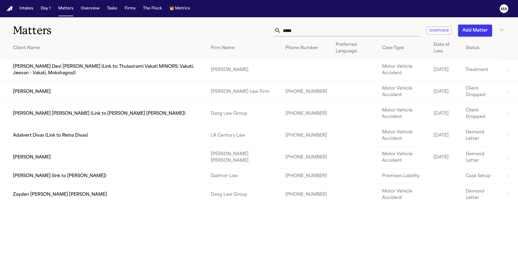
click at [376, 25] on input "*****" at bounding box center [350, 31] width 139 height 12
drag, startPoint x: 378, startPoint y: 22, endPoint x: 344, endPoint y: 22, distance: 34.5
click at [344, 25] on div "***** Overview Add Matter" at bounding box center [330, 31] width 349 height 12
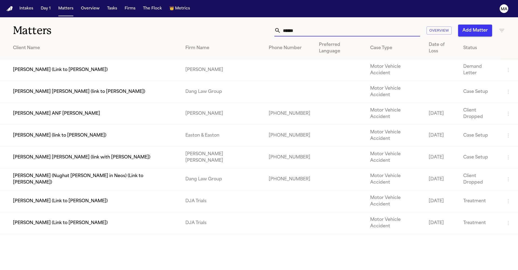
type input "******"
click at [60, 212] on td "[PERSON_NAME] (Link to [PERSON_NAME])" at bounding box center [90, 223] width 181 height 22
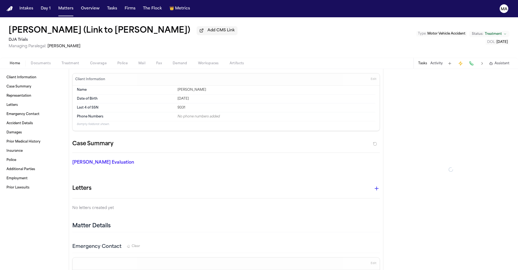
click at [31, 61] on span "Documents" at bounding box center [41, 63] width 20 height 4
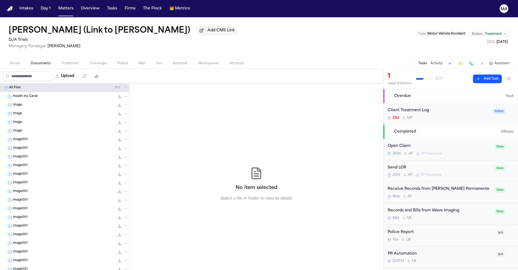
click at [167, 151] on div "No item selected Select a file or folder to view its details" at bounding box center [255, 183] width 253 height 201
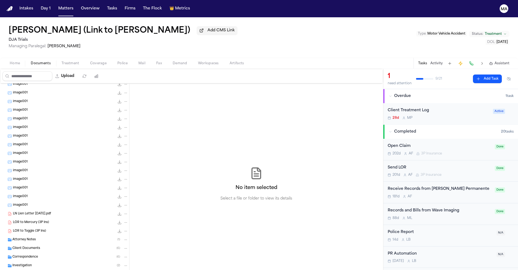
click at [28, 269] on span "Medical Records" at bounding box center [24, 274] width 25 height 5
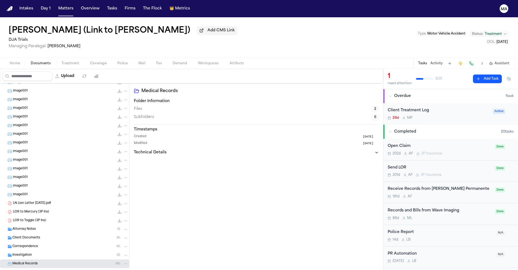
scroll to position [167, 0]
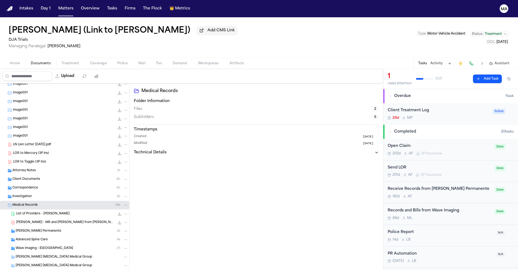
click at [32, 203] on div "Medical Records ( 16 )" at bounding box center [70, 205] width 116 height 5
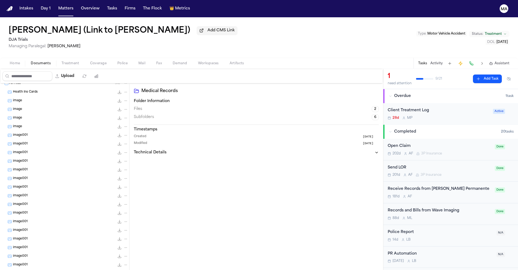
scroll to position [0, 0]
click at [129, 172] on div "Medical Records Folder Information Files 2 Subfolders 6 Timestamps Created [DAT…" at bounding box center [255, 183] width 253 height 201
click at [173, 61] on span "Demand" at bounding box center [180, 63] width 15 height 4
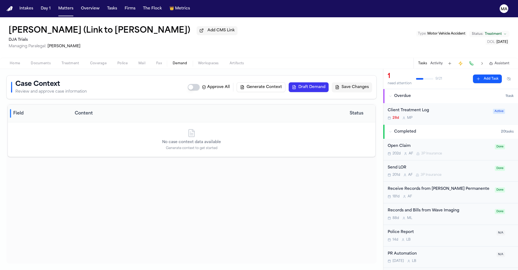
click at [328, 82] on button "Draft Demand" at bounding box center [309, 87] width 40 height 10
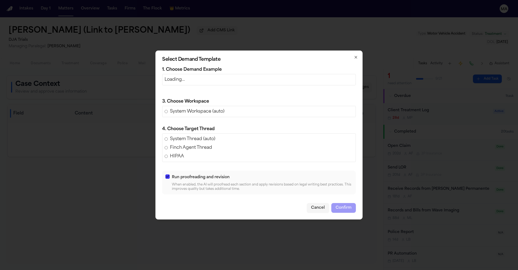
click at [279, 83] on p "Loading…" at bounding box center [259, 79] width 189 height 6
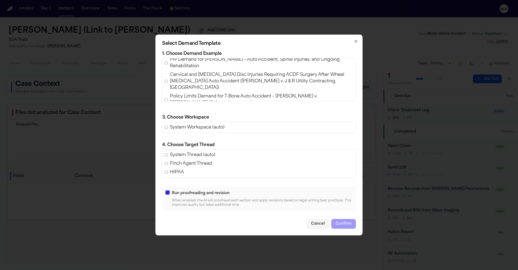
scroll to position [5, 0]
click at [248, 90] on span "Cervical and [MEDICAL_DATA] Disc Injuries Requiring ACDF Surgery After Wheel [M…" at bounding box center [261, 79] width 183 height 19
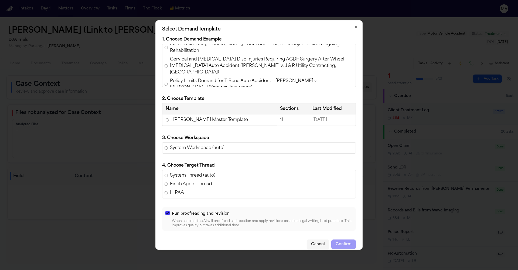
click at [223, 91] on span "Policy Limits Demand for T-Bone Auto Accident – [PERSON_NAME] v. [PERSON_NAME] …" at bounding box center [261, 84] width 183 height 13
click at [355, 28] on icon "button" at bounding box center [356, 27] width 2 height 2
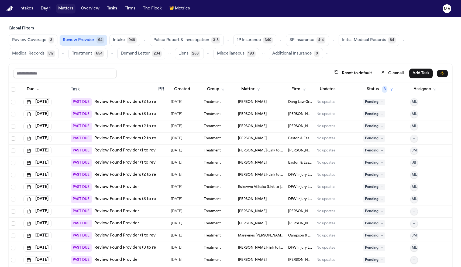
click at [56, 6] on button "Matters" at bounding box center [65, 9] width 19 height 10
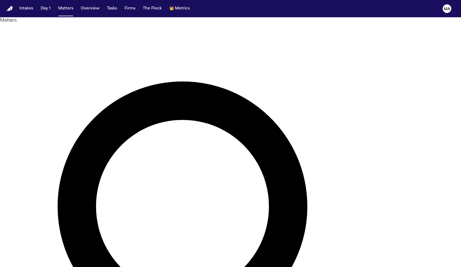
type input "**********"
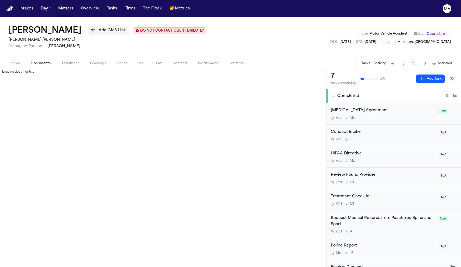
click at [31, 61] on span "Documents" at bounding box center [41, 63] width 20 height 4
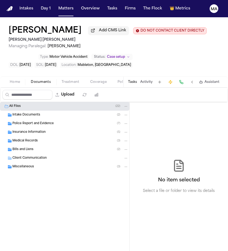
click at [186, 102] on div "No item selected Select a file or folder to view its details" at bounding box center [178, 176] width 98 height 149
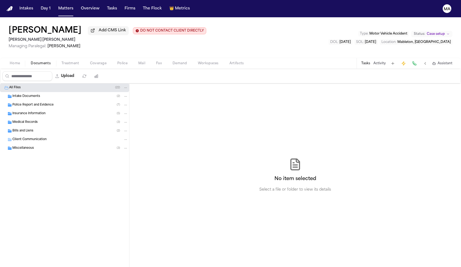
click at [370, 61] on button "Tasks" at bounding box center [365, 63] width 9 height 4
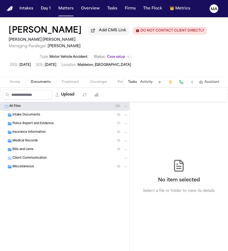
click at [144, 102] on div "No item selected Select a file or folder to view its details" at bounding box center [178, 176] width 98 height 149
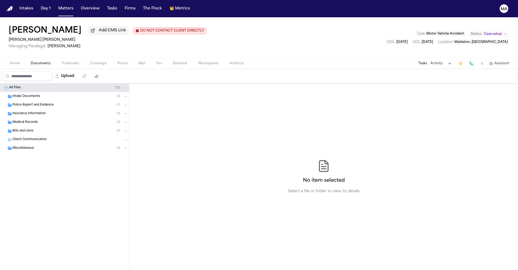
click at [33, 146] on div "Miscellaneous ( 3 )" at bounding box center [70, 148] width 116 height 5
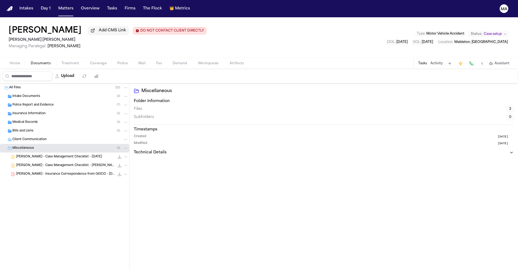
click at [36, 128] on div "Bills and Liens ( 2 )" at bounding box center [70, 130] width 116 height 5
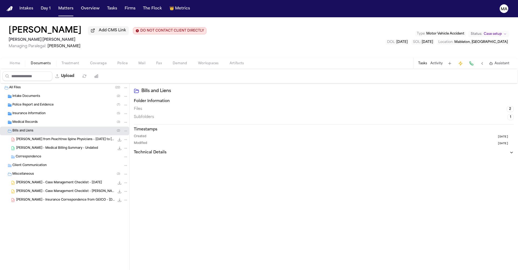
click at [36, 120] on div "Medical Records ( 3 )" at bounding box center [70, 122] width 116 height 5
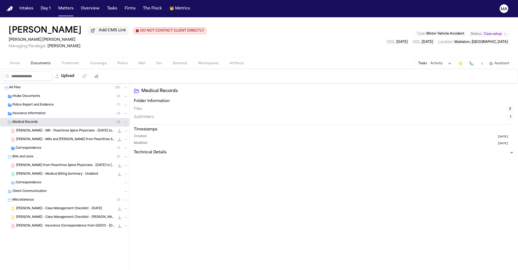
click at [39, 129] on span "[PERSON_NAME] - MR - Peachtree Spine Physicians - [DATE] to 4.25" at bounding box center [65, 131] width 98 height 5
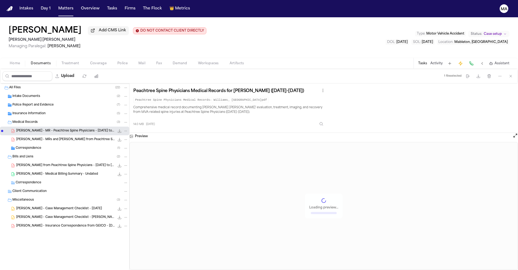
click at [37, 146] on div "Correspondence ( 1 )" at bounding box center [72, 148] width 112 height 5
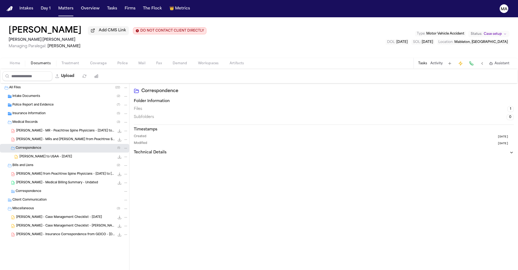
click at [32, 137] on span "[PERSON_NAME] - MRs and [PERSON_NAME] from Peachtree Spine and Sports Physician…" at bounding box center [65, 139] width 98 height 5
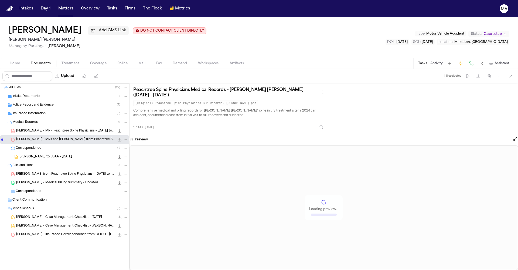
click at [51, 58] on div "Home Documents Treatment Coverage Police Mail Fax Demand Workspaces Artifacts T…" at bounding box center [259, 63] width 518 height 11
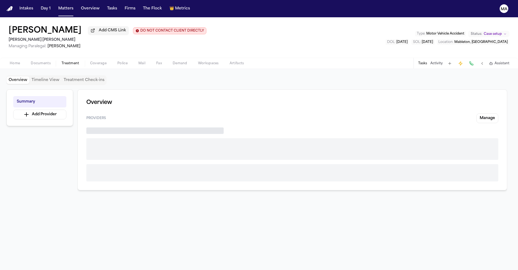
click at [61, 61] on span "Treatment" at bounding box center [70, 63] width 18 height 4
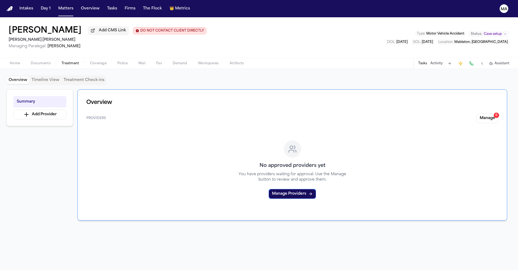
click at [461, 113] on button "Manage 6" at bounding box center [487, 118] width 22 height 10
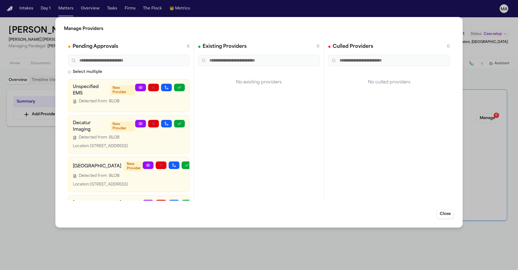
scroll to position [2, 0]
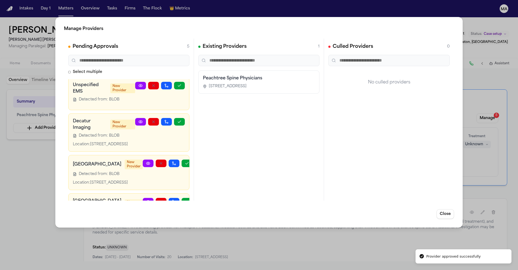
scroll to position [0, 0]
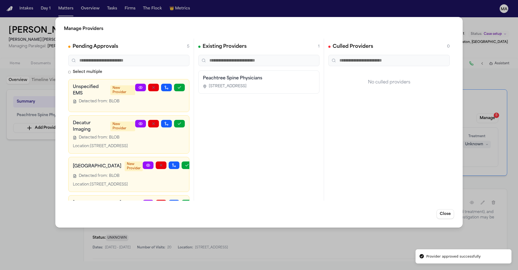
click at [181, 243] on icon "button" at bounding box center [179, 245] width 4 height 4
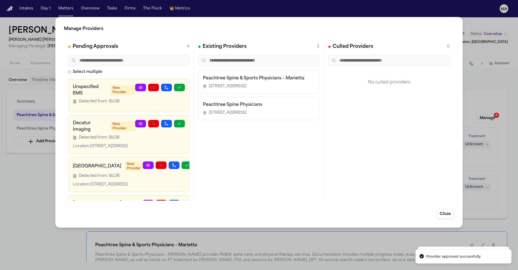
click at [185, 201] on icon "button" at bounding box center [187, 203] width 4 height 4
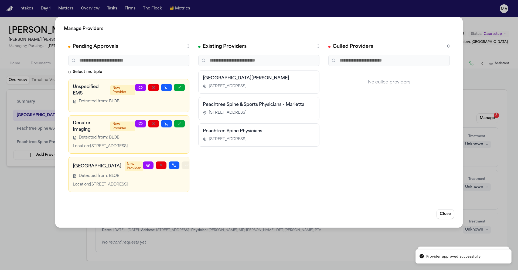
click at [185, 164] on icon "button" at bounding box center [186, 165] width 3 height 2
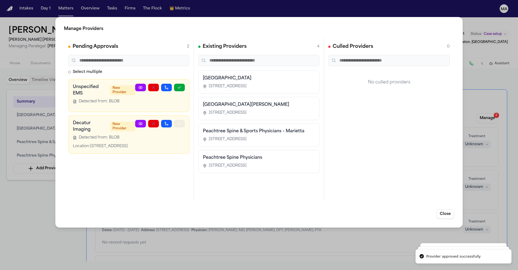
click at [181, 121] on icon "button" at bounding box center [179, 123] width 4 height 4
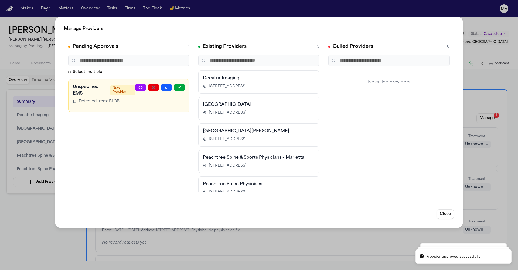
click at [40, 136] on div "Manage Providers Pending Approvals 1 Select multiple Unspecified EMS New Provid…" at bounding box center [259, 135] width 518 height 270
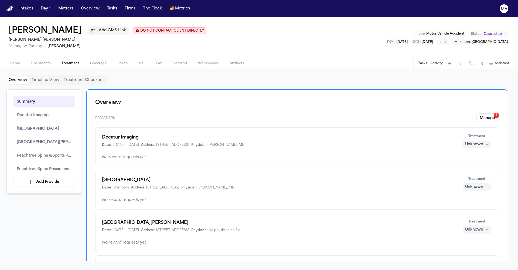
click at [461, 142] on div "Unknown" at bounding box center [474, 144] width 18 height 5
click at [461, 96] on span "Completed" at bounding box center [489, 98] width 21 height 5
click at [461, 184] on div "Unknown" at bounding box center [474, 186] width 18 height 5
click at [461, 122] on span "Completed" at bounding box center [489, 124] width 21 height 5
click at [461, 219] on span "Treatment" at bounding box center [476, 221] width 17 height 4
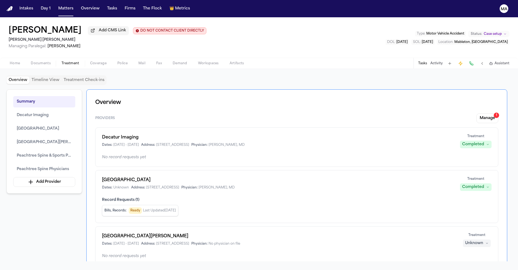
click at [461, 233] on div "Treatment Unknown" at bounding box center [476, 240] width 29 height 14
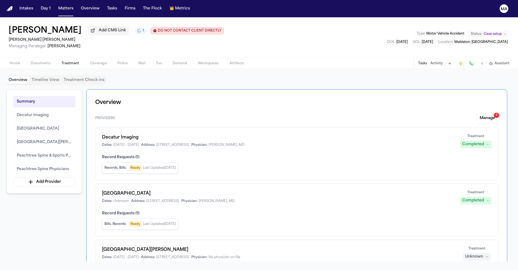
click at [461, 254] on div "Unknown" at bounding box center [474, 256] width 18 height 5
click at [461, 163] on span "Completed" at bounding box center [489, 165] width 21 height 5
click at [461, 189] on span "Completed" at bounding box center [489, 191] width 21 height 5
click at [38, 179] on div "Summary Decatur Imaging [GEOGRAPHIC_DATA] [GEOGRAPHIC_DATA][PERSON_NAME] Peacht…" at bounding box center [258, 175] width 505 height 172
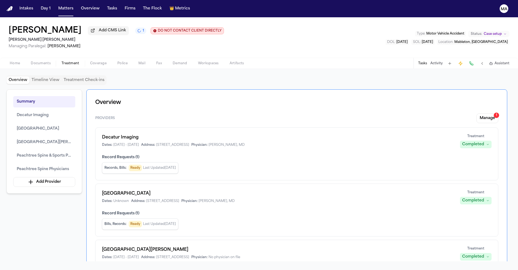
click at [135, 28] on button "1" at bounding box center [140, 31] width 11 height 6
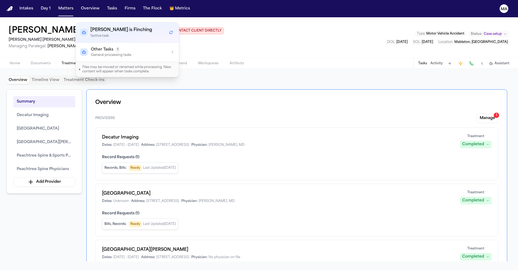
click at [202, 17] on div "[PERSON_NAME] Add CMS Link 1 DO NOT CONTACT CLIENT DIRECTLY DO NOT CONTACT [PER…" at bounding box center [259, 37] width 518 height 40
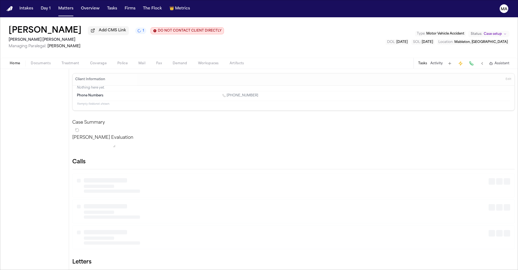
click at [10, 61] on span "Home" at bounding box center [15, 63] width 10 height 4
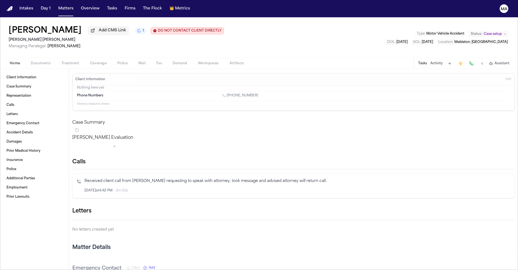
click at [31, 61] on span "Documents" at bounding box center [41, 63] width 20 height 4
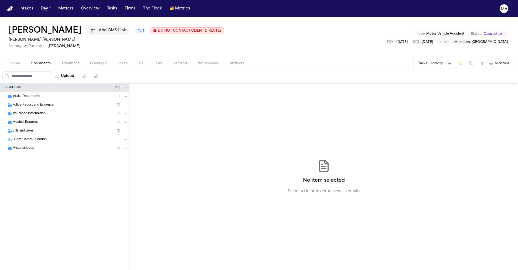
click at [461, 58] on div "Tasks Activity Assistant" at bounding box center [463, 63] width 100 height 11
click at [427, 61] on button "Tasks" at bounding box center [422, 63] width 9 height 4
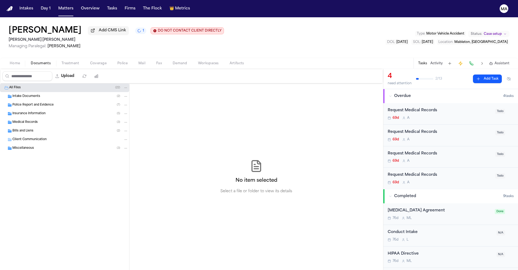
click at [413, 107] on div "Request Medical Records" at bounding box center [440, 110] width 104 height 6
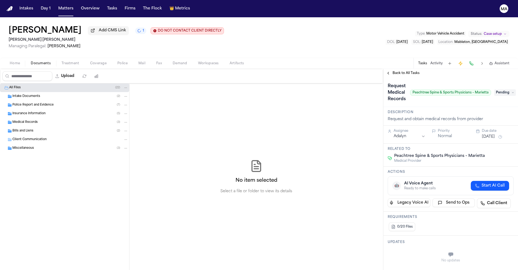
click at [395, 71] on span "Back to All Tasks" at bounding box center [405, 73] width 27 height 4
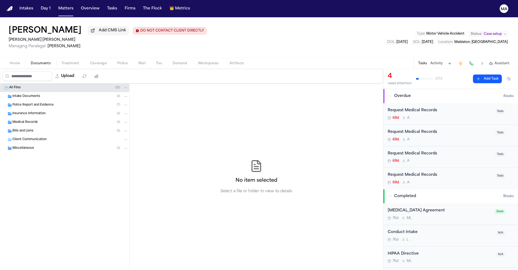
click at [153, 114] on div "No item selected Select a file or folder to view its details" at bounding box center [255, 176] width 253 height 186
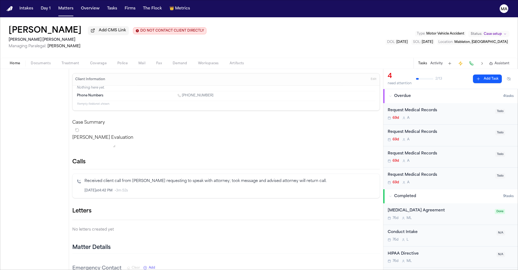
click at [10, 61] on span "Home" at bounding box center [15, 63] width 10 height 4
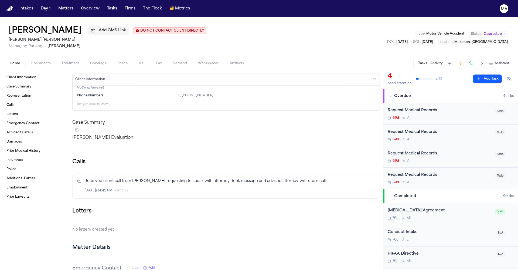
click at [31, 61] on span "Documents" at bounding box center [41, 63] width 20 height 4
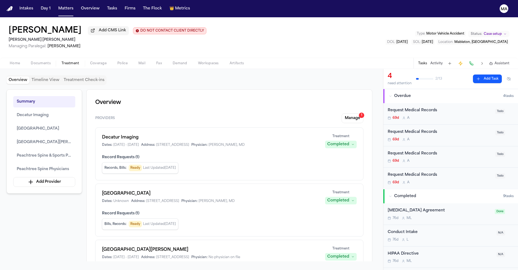
click at [61, 61] on span "Treatment" at bounding box center [70, 63] width 18 height 4
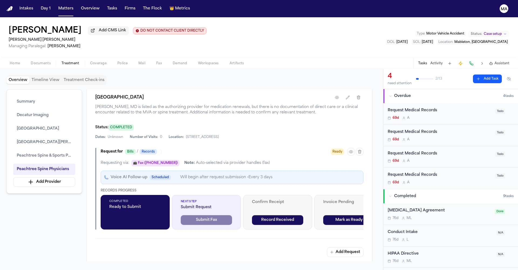
scroll to position [540, 0]
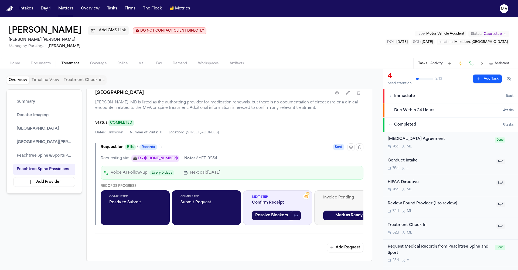
click at [51, 190] on div "Summary Decatur Imaging [GEOGRAPHIC_DATA] [GEOGRAPHIC_DATA][PERSON_NAME] Peacht…" at bounding box center [191, 175] width 370 height 172
click at [56, 6] on button "Matters" at bounding box center [65, 9] width 19 height 10
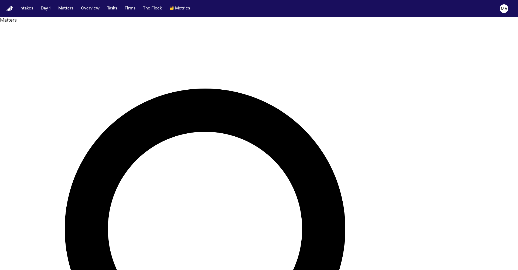
click at [60, 7] on nav "Intakes Day 1 Matters Overview Tasks Firms The Flock 👑 Metrics MA" at bounding box center [259, 8] width 518 height 17
click at [79, 7] on button "Overview" at bounding box center [90, 9] width 23 height 10
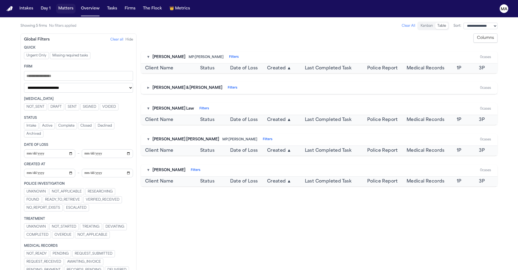
click at [56, 5] on button "Matters" at bounding box center [65, 9] width 19 height 10
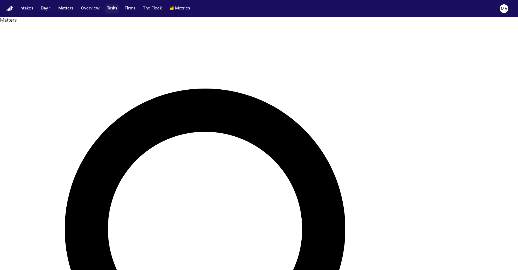
click at [105, 5] on button "Tasks" at bounding box center [112, 9] width 14 height 10
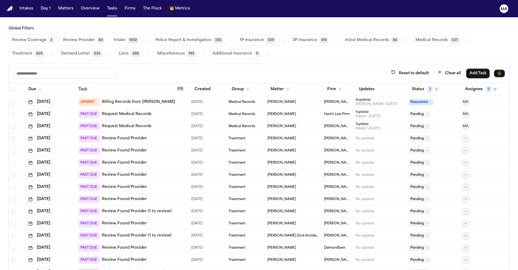
click at [60, 35] on button "Review Provider 80" at bounding box center [84, 40] width 48 height 11
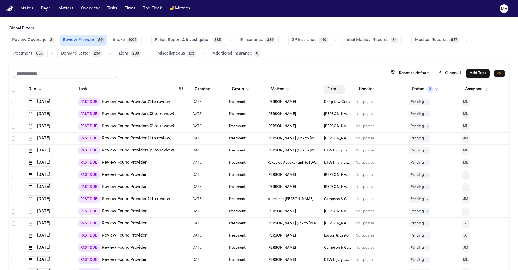
click at [324, 84] on button "Firm" at bounding box center [334, 89] width 21 height 10
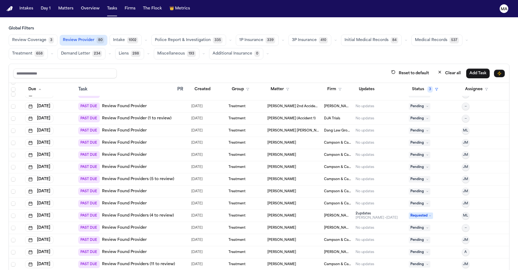
scroll to position [419, 0]
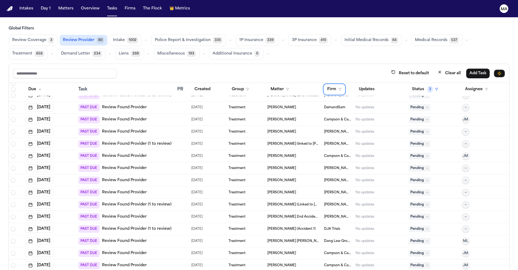
click at [37, 2] on nav "Intakes Day 1 Matters Overview Tasks Firms The Flock 👑 Metrics MA" at bounding box center [259, 8] width 518 height 17
click at [56, 5] on button "Matters" at bounding box center [65, 9] width 19 height 10
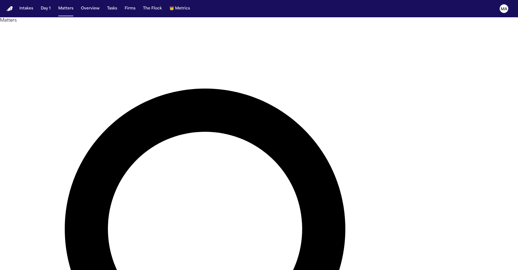
drag, startPoint x: 384, startPoint y: 22, endPoint x: 331, endPoint y: 22, distance: 52.6
type input "**********"
drag, startPoint x: 328, startPoint y: 21, endPoint x: 29, endPoint y: 68, distance: 302.5
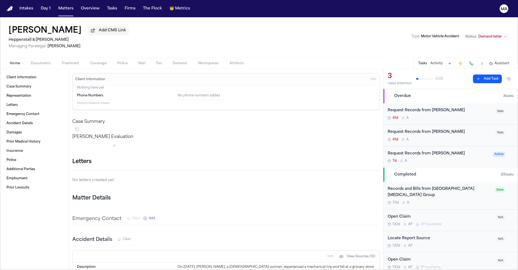
click at [31, 61] on span "Documents" at bounding box center [41, 63] width 20 height 4
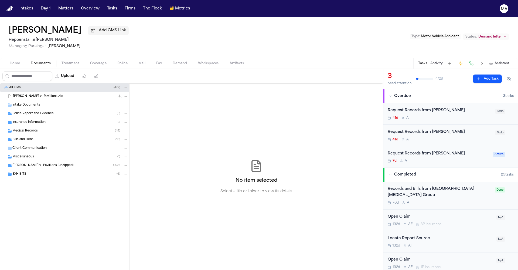
click at [461, 61] on span "Assistant" at bounding box center [501, 63] width 15 height 4
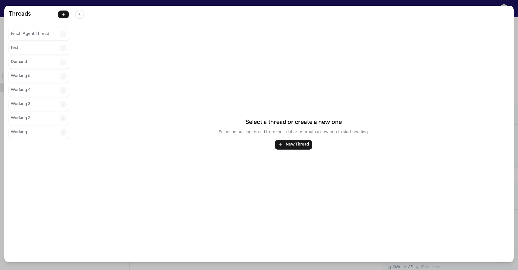
click at [16, 31] on p "Finch Agent Thread" at bounding box center [35, 34] width 49 height 6
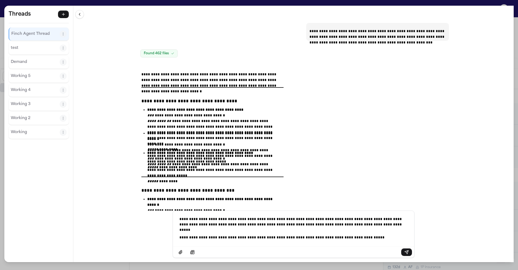
scroll to position [34681, 0]
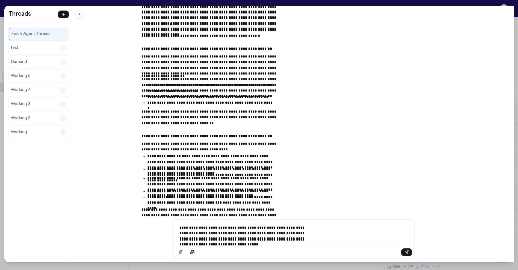
click at [260, 234] on p "**********" at bounding box center [245, 230] width 132 height 10
click at [220, 240] on p "**********" at bounding box center [245, 238] width 132 height 3
click at [250, 240] on p "**********" at bounding box center [245, 236] width 132 height 6
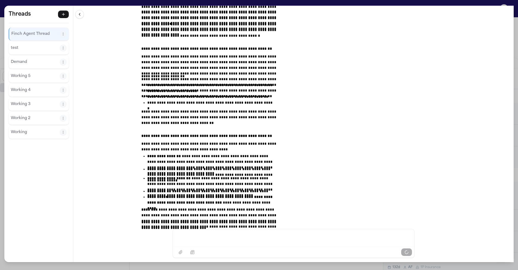
scroll to position [34973, 0]
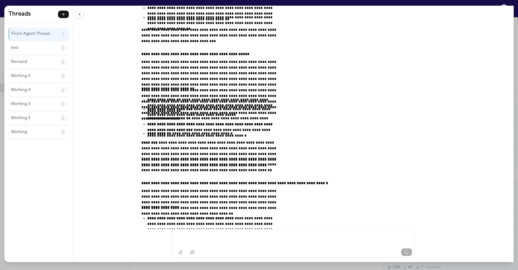
click at [133, 49] on div "**********" at bounding box center [293, 117] width 440 height 223
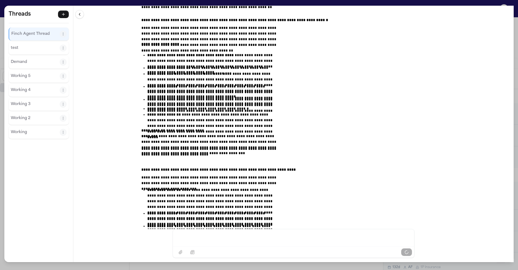
scroll to position [35140, 0]
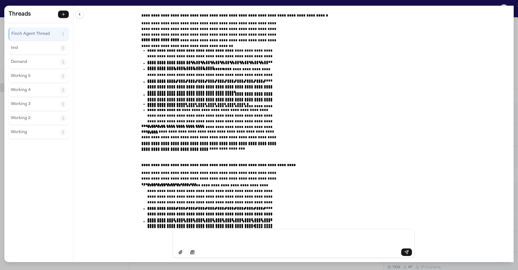
scroll to position [35157, 0]
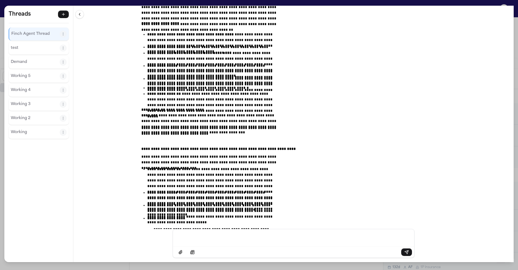
click at [250, 242] on div "Message input" at bounding box center [293, 237] width 235 height 16
click at [136, 6] on div "**********" at bounding box center [293, 117] width 440 height 223
click at [131, 2] on div "**********" at bounding box center [259, 135] width 518 height 270
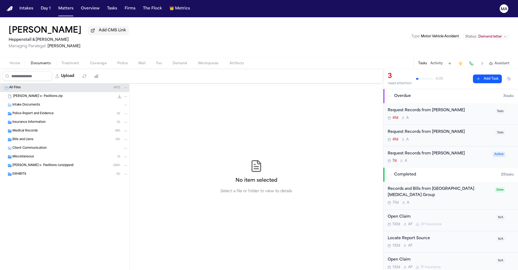
click at [120, 58] on div "Home Documents Treatment Coverage Police Mail Fax Demand Workspaces Artifacts T…" at bounding box center [259, 63] width 518 height 11
click at [173, 61] on span "Demand" at bounding box center [180, 63] width 15 height 4
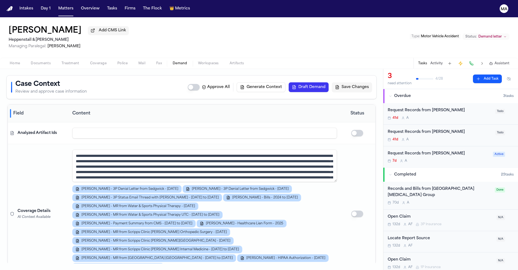
click at [193, 60] on button "Workspaces" at bounding box center [209, 63] width 32 height 6
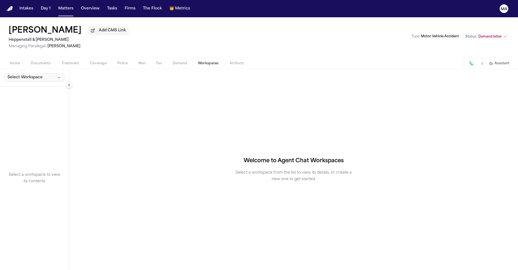
click at [16, 75] on span "Select Workspace" at bounding box center [25, 77] width 35 height 5
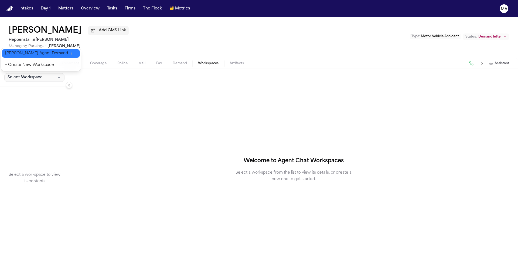
click at [14, 51] on span "[PERSON_NAME] Agent Demand" at bounding box center [36, 53] width 63 height 5
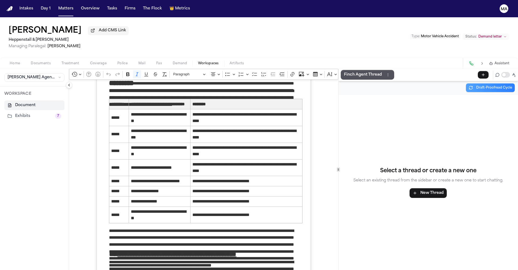
scroll to position [1191, 0]
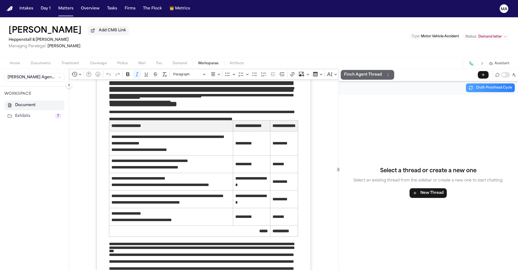
click at [344, 71] on p "Finch Agent Thread" at bounding box center [363, 74] width 38 height 6
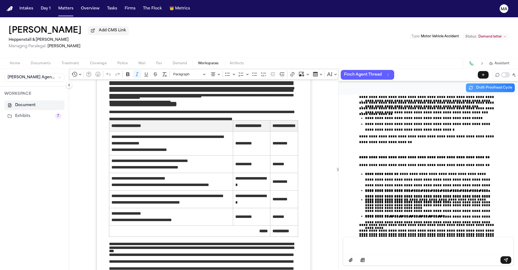
scroll to position [35420, 0]
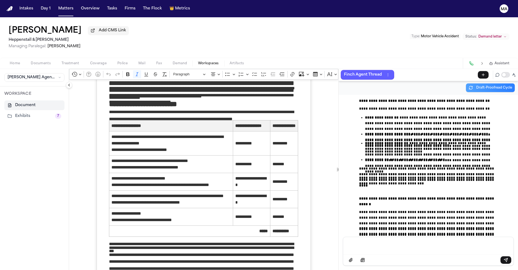
click at [403, 248] on p "Message input" at bounding box center [427, 244] width 157 height 5
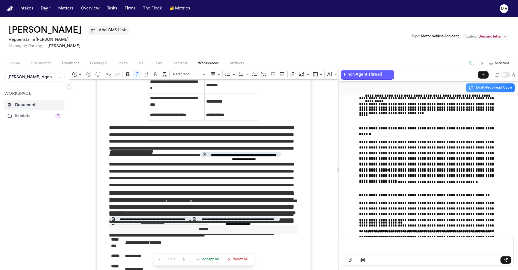
scroll to position [2195, 0]
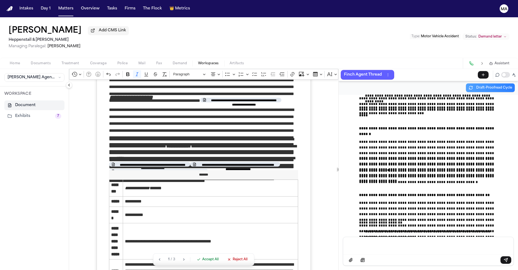
click at [202, 261] on span "Accept All" at bounding box center [210, 259] width 16 height 4
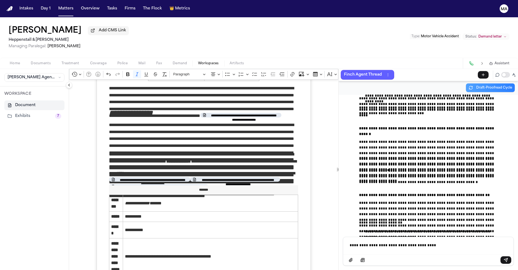
click at [343, 258] on div "**********" at bounding box center [428, 251] width 171 height 29
click at [397, 252] on div "**********" at bounding box center [428, 245] width 164 height 16
drag, startPoint x: 424, startPoint y: 248, endPoint x: 304, endPoint y: 246, distance: 120.0
click at [304, 246] on div "**********" at bounding box center [293, 169] width 449 height 201
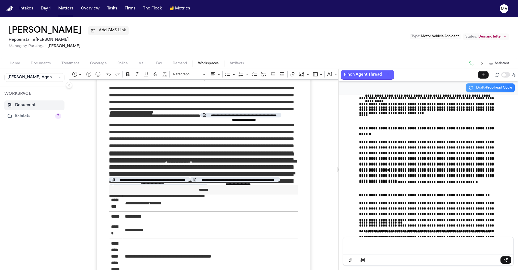
click at [338, 205] on div "**********" at bounding box center [427, 165] width 179 height 142
click at [373, 245] on p "Message input" at bounding box center [415, 243] width 132 height 3
click at [364, 245] on p "Message input" at bounding box center [415, 243] width 132 height 3
click at [387, 251] on div "Message input" at bounding box center [428, 245] width 164 height 16
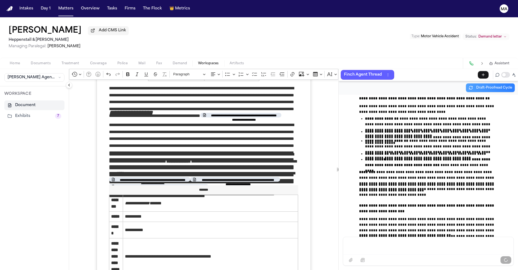
scroll to position [35679, 0]
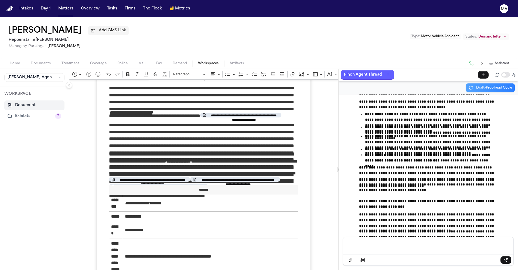
click at [395, 247] on p "Message input" at bounding box center [427, 244] width 157 height 5
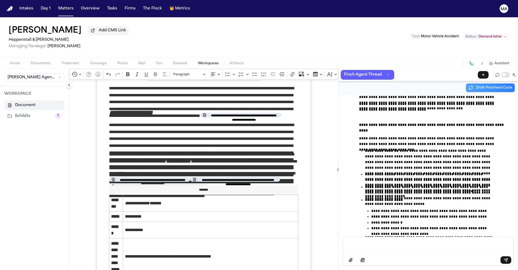
scroll to position [36155, 0]
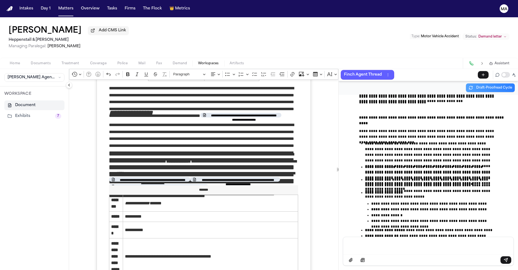
click at [400, 248] on p "Message input" at bounding box center [427, 244] width 157 height 5
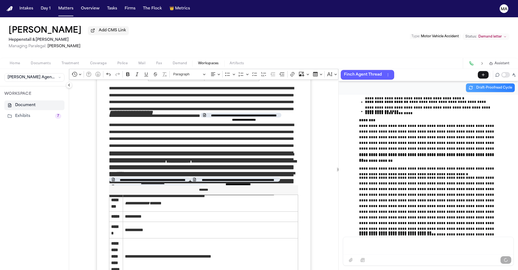
scroll to position [36311, 0]
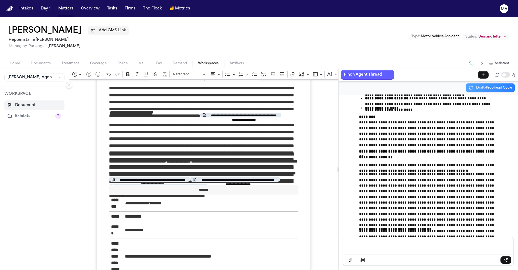
click at [403, 253] on div "Message input" at bounding box center [428, 245] width 164 height 16
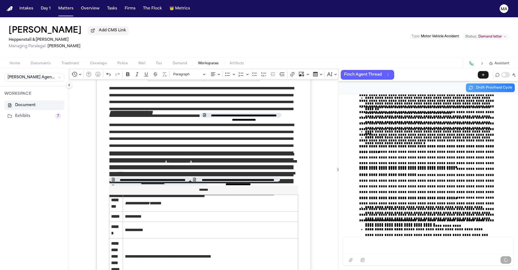
scroll to position [36723, 0]
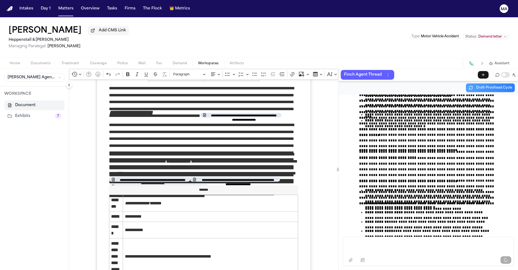
drag, startPoint x: 107, startPoint y: 203, endPoint x: 116, endPoint y: 206, distance: 10.0
copy p "**********"
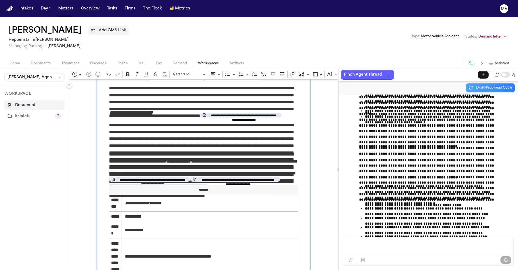
drag, startPoint x: 108, startPoint y: 212, endPoint x: 156, endPoint y: 214, distance: 48.6
copy p "**********"
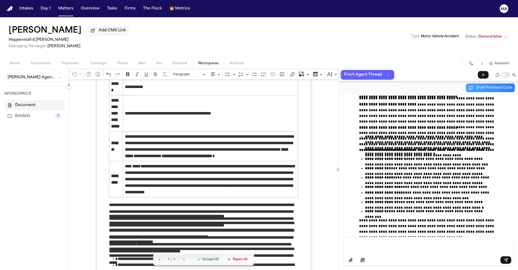
scroll to position [2500, 0]
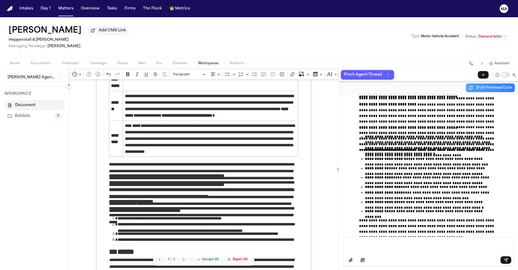
click at [202, 261] on span "Accept All" at bounding box center [210, 259] width 16 height 4
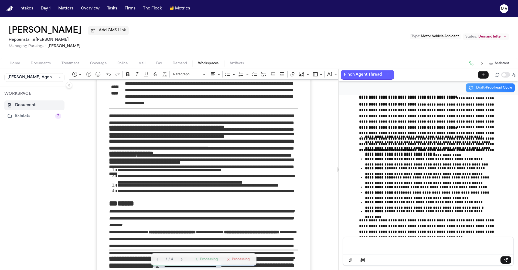
scroll to position [2288, 0]
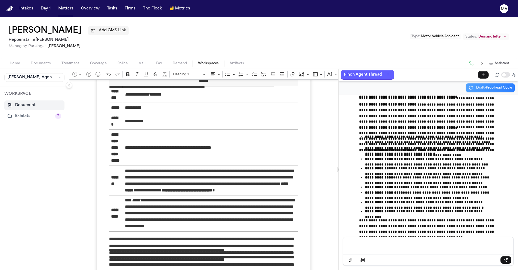
click at [395, 247] on p "Message input" at bounding box center [427, 244] width 157 height 5
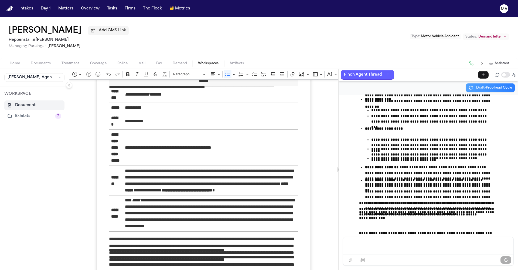
scroll to position [36981, 0]
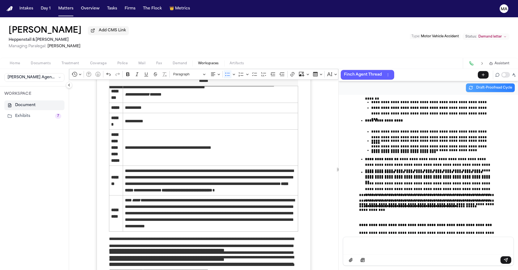
click at [420, 252] on div "Message input" at bounding box center [428, 245] width 164 height 16
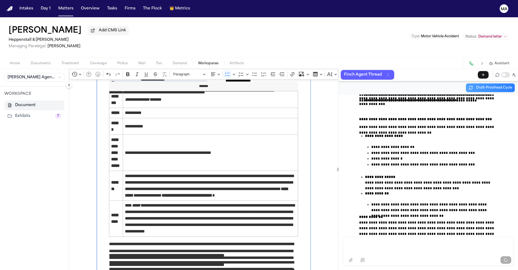
scroll to position [37119, 0]
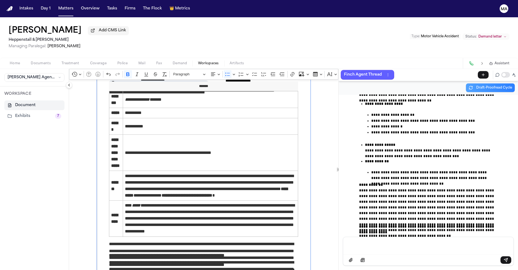
drag, startPoint x: 245, startPoint y: 157, endPoint x: 168, endPoint y: 156, distance: 76.6
copy span "**********"
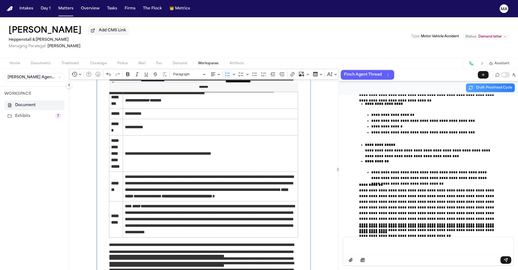
scroll to position [2284, 0]
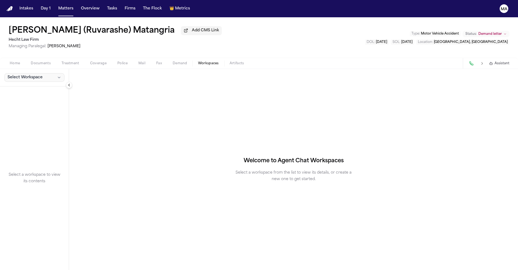
click at [26, 73] on button "Select Workspace" at bounding box center [34, 77] width 60 height 9
click at [22, 51] on span "MedChron" at bounding box center [29, 53] width 49 height 5
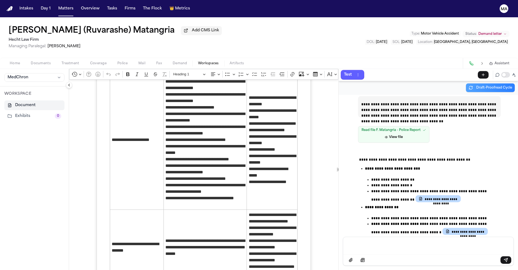
scroll to position [414, 0]
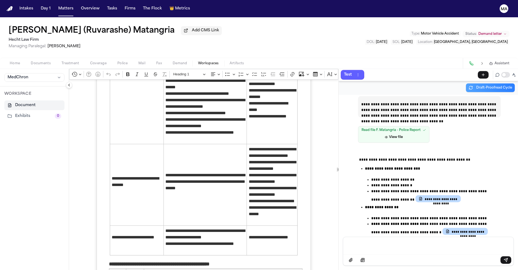
click at [375, 248] on p "Message input" at bounding box center [427, 244] width 157 height 5
click at [452, 245] on p "**********" at bounding box center [415, 243] width 132 height 3
click at [453, 245] on p "**********" at bounding box center [415, 243] width 132 height 3
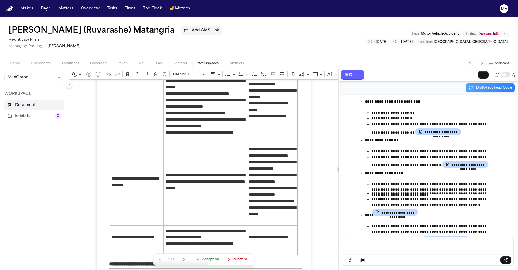
scroll to position [445, 0]
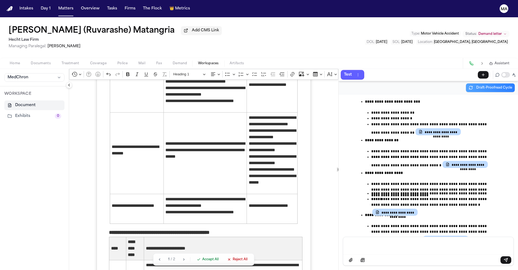
click at [202, 261] on span "Accept All" at bounding box center [210, 259] width 16 height 4
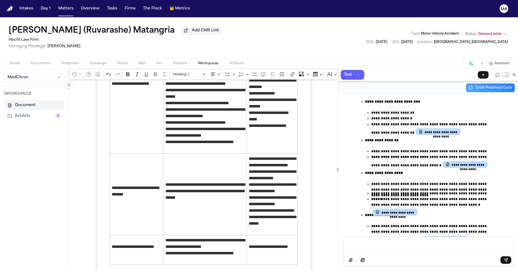
scroll to position [393, 0]
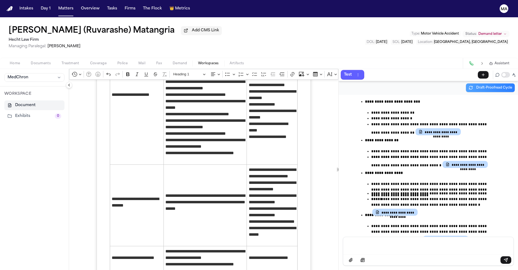
drag, startPoint x: 155, startPoint y: 147, endPoint x: 163, endPoint y: 148, distance: 8.4
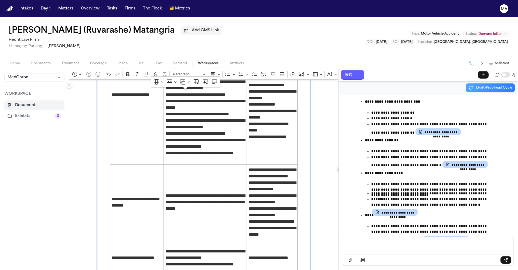
drag, startPoint x: 141, startPoint y: 204, endPoint x: 150, endPoint y: 205, distance: 8.9
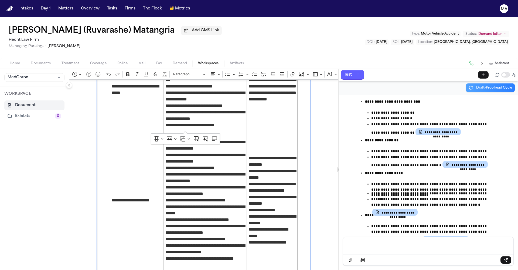
scroll to position [288, 0]
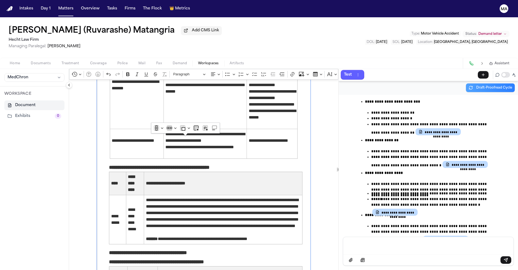
click at [389, 253] on div "Message input" at bounding box center [428, 245] width 164 height 16
click at [262, 261] on div "**********" at bounding box center [204, 204] width 214 height 1270
click at [343, 248] on div at bounding box center [428, 251] width 171 height 29
click at [357, 248] on p "Message input" at bounding box center [427, 244] width 157 height 5
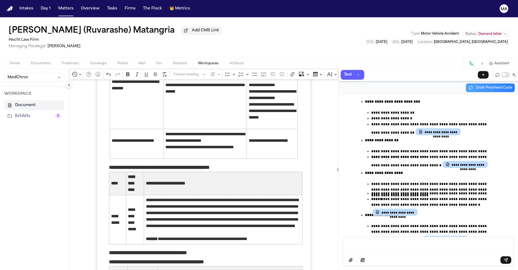
click at [294, 207] on div "**********" at bounding box center [203, 198] width 269 height 1281
click at [286, 205] on div "**********" at bounding box center [204, 204] width 214 height 1270
click at [307, 208] on div "**********" at bounding box center [203, 198] width 269 height 1281
click at [379, 237] on div "**********" at bounding box center [427, 165] width 179 height 142
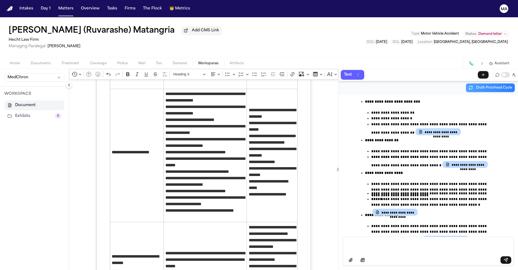
scroll to position [379, 0]
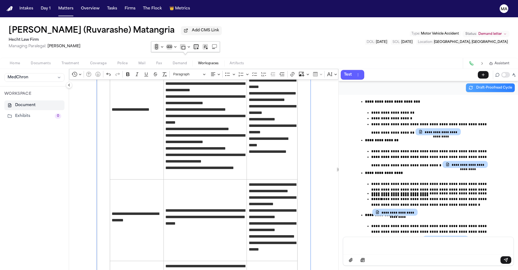
drag, startPoint x: 197, startPoint y: 83, endPoint x: 120, endPoint y: 83, distance: 76.9
drag, startPoint x: 198, startPoint y: 83, endPoint x: 121, endPoint y: 83, distance: 77.1
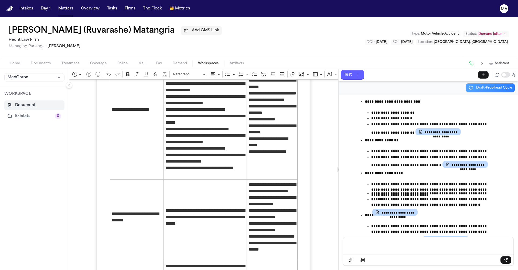
click at [368, 237] on div "**********" at bounding box center [427, 165] width 179 height 142
click at [382, 246] on div "Message input" at bounding box center [428, 245] width 164 height 16
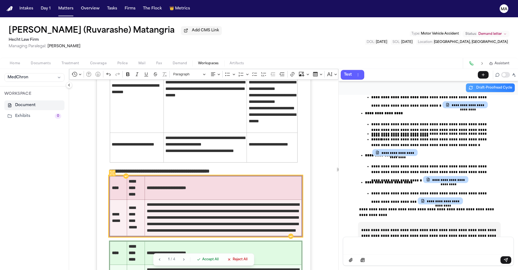
scroll to position [628, 0]
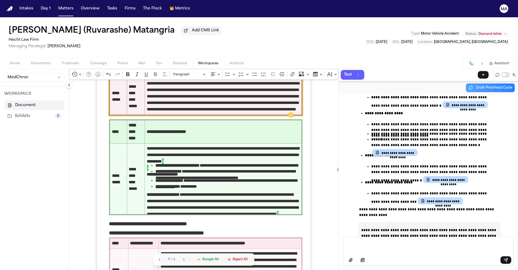
click at [202, 261] on span "Accept All" at bounding box center [210, 259] width 16 height 4
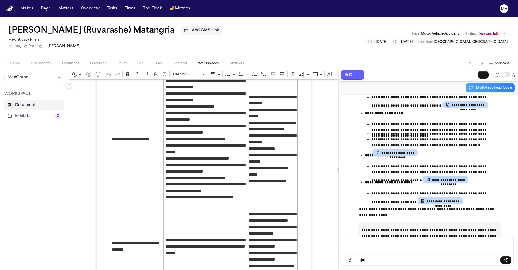
scroll to position [317, 0]
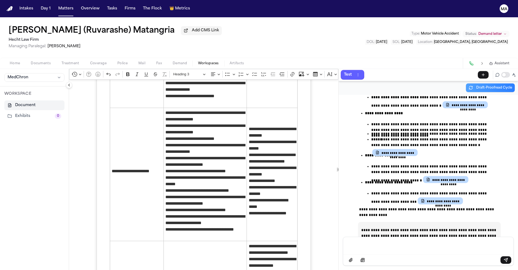
drag, startPoint x: 205, startPoint y: 187, endPoint x: 121, endPoint y: 186, distance: 83.9
drag, startPoint x: 199, startPoint y: 187, endPoint x: 126, endPoint y: 187, distance: 73.4
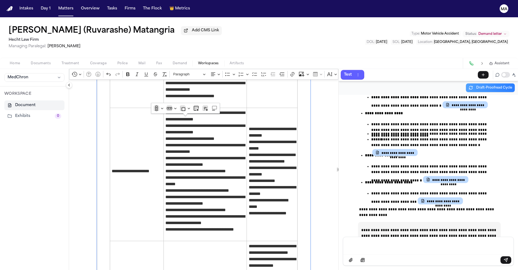
drag, startPoint x: 198, startPoint y: 187, endPoint x: 122, endPoint y: 187, distance: 75.8
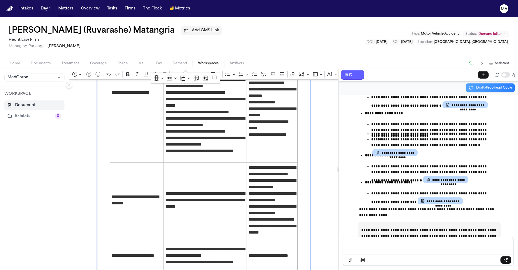
scroll to position [430, 0]
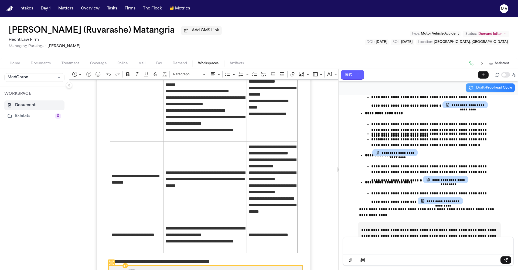
scroll to position [510, 0]
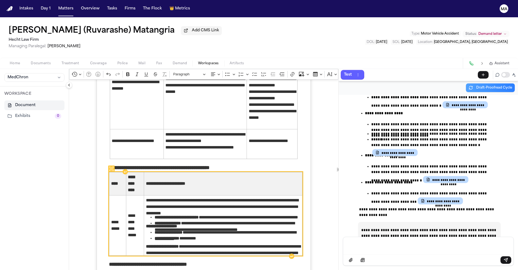
click at [388, 248] on p "Message input" at bounding box center [427, 244] width 157 height 5
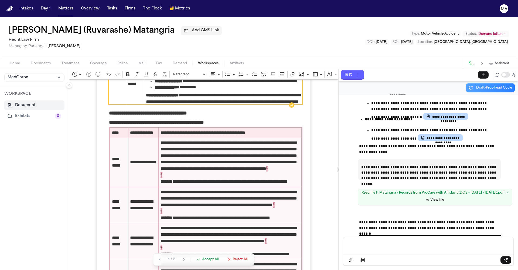
scroll to position [720, 0]
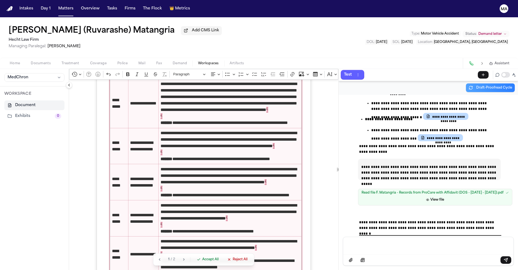
click at [202, 261] on span "Accept All" at bounding box center [210, 259] width 16 height 4
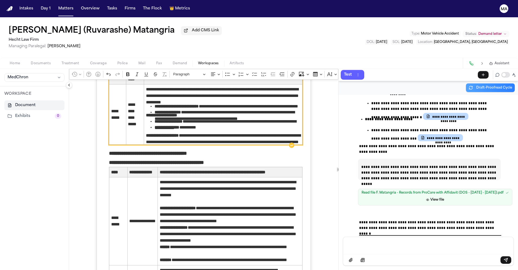
click at [394, 245] on div "Message input" at bounding box center [428, 245] width 164 height 16
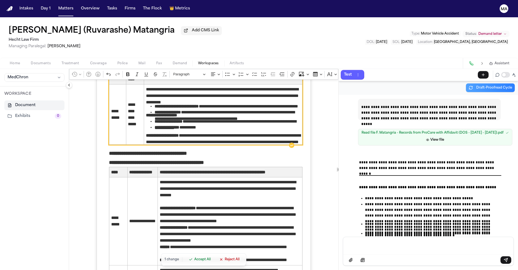
scroll to position [696, 0]
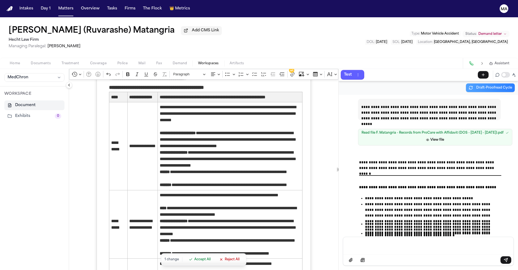
click at [194, 261] on span "Accept All" at bounding box center [202, 259] width 16 height 4
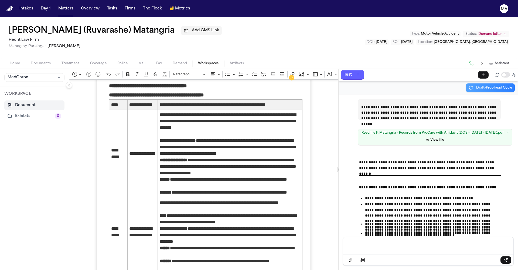
scroll to position [694, 0]
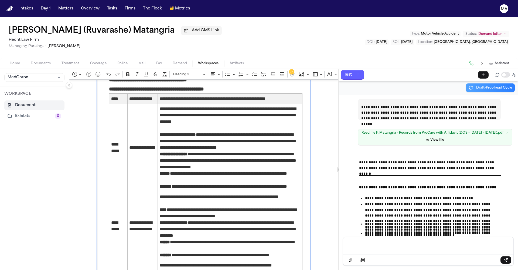
drag, startPoint x: 86, startPoint y: 139, endPoint x: 283, endPoint y: 172, distance: 200.4
click at [283, 172] on div "**********" at bounding box center [204, 195] width 214 height 1621
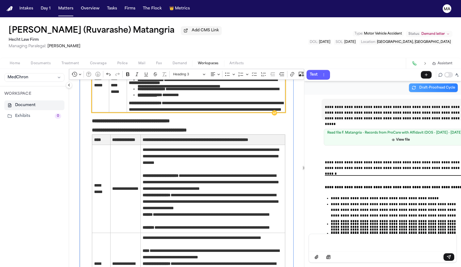
scroll to position [3237, 0]
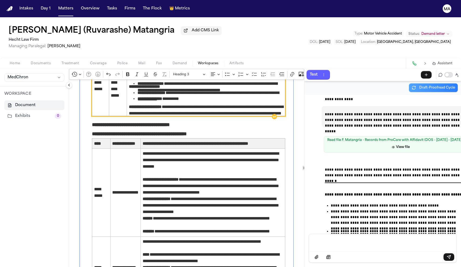
click at [150, 28] on div "Florence (Ruvarashe) Matangria Add CMS Link Hecht Law Firm Managing Paralegal: …" at bounding box center [230, 37] width 461 height 40
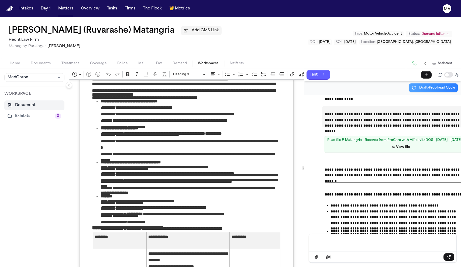
scroll to position [89, 0]
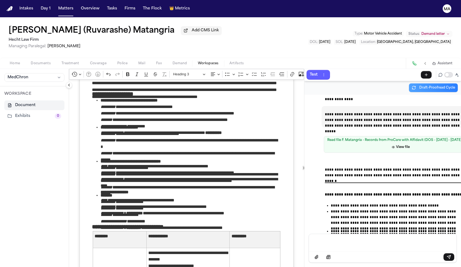
click at [169, 124] on span "**********" at bounding box center [191, 140] width 180 height 32
click at [101, 159] on strong "**********" at bounding box center [131, 161] width 60 height 4
click at [101, 193] on strong "*******" at bounding box center [107, 195] width 12 height 4
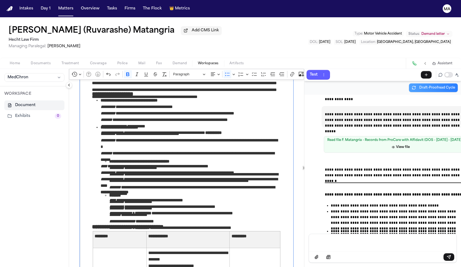
click at [162, 158] on span "**********" at bounding box center [195, 174] width 172 height 32
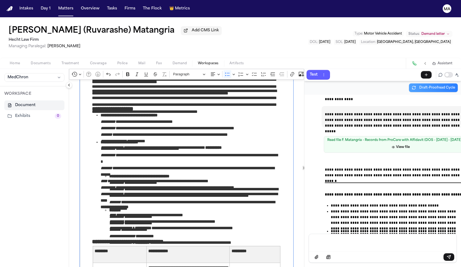
scroll to position [75, 0]
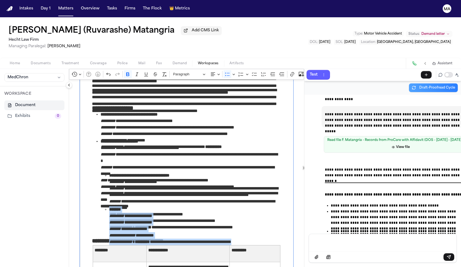
drag, startPoint x: 172, startPoint y: 184, endPoint x: 85, endPoint y: 167, distance: 88.3
click at [109, 206] on span "**********" at bounding box center [195, 218] width 172 height 25
click at [134, 206] on span "**********" at bounding box center [195, 218] width 172 height 25
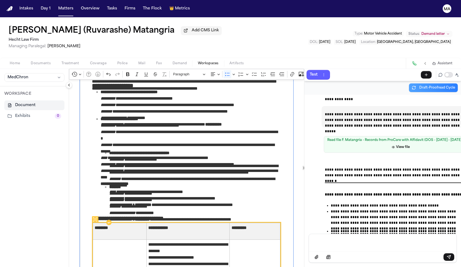
scroll to position [88, 0]
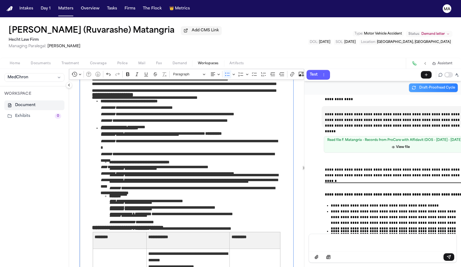
click at [338, 245] on p "Message input" at bounding box center [383, 241] width 135 height 5
click at [101, 159] on ul "**********" at bounding box center [191, 188] width 180 height 59
drag, startPoint x: 91, startPoint y: 154, endPoint x: 80, endPoint y: 155, distance: 10.3
click at [101, 193] on span "**********" at bounding box center [191, 205] width 180 height 25
click at [101, 191] on strong "**********" at bounding box center [115, 193] width 28 height 4
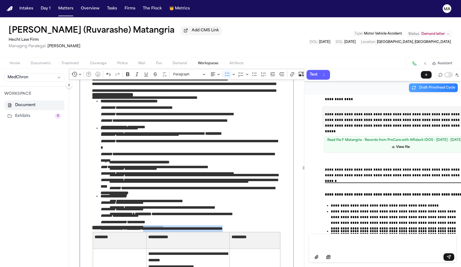
drag, startPoint x: 160, startPoint y: 172, endPoint x: 105, endPoint y: 171, distance: 55.3
click at [105, 193] on span "**********" at bounding box center [191, 205] width 180 height 25
click at [153, 193] on span "**********" at bounding box center [191, 205] width 180 height 25
click at [193, 159] on span "**********" at bounding box center [195, 175] width 172 height 32
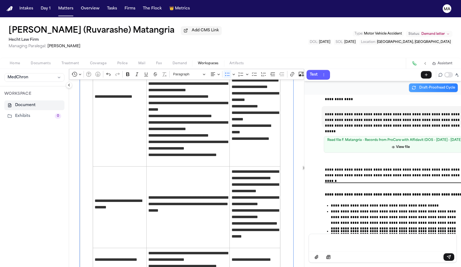
scroll to position [391, 0]
drag, startPoint x: 129, startPoint y: 116, endPoint x: 69, endPoint y: 116, distance: 60.4
drag, startPoint x: 143, startPoint y: 124, endPoint x: 70, endPoint y: 125, distance: 72.5
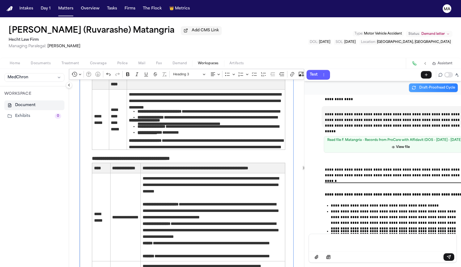
scroll to position [615, 0]
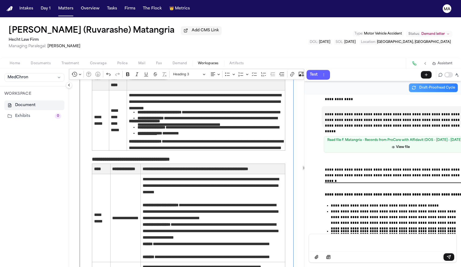
click at [322, 250] on div "Message input" at bounding box center [382, 242] width 141 height 16
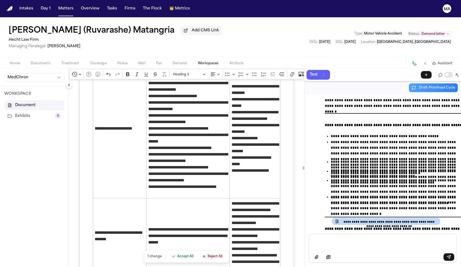
scroll to position [0, 0]
click at [340, 244] on p "Message input" at bounding box center [383, 241] width 135 height 5
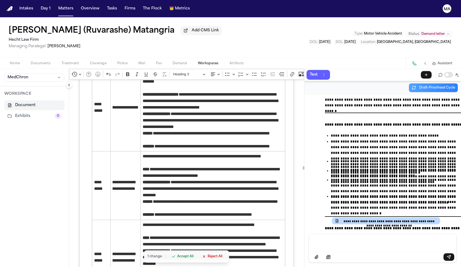
scroll to position [725, 0]
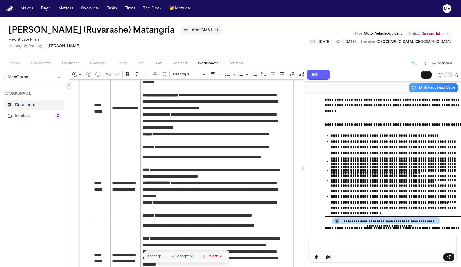
click at [177, 258] on span "Accept All" at bounding box center [185, 256] width 16 height 4
click at [339, 248] on div "Message input" at bounding box center [382, 242] width 141 height 16
click at [339, 245] on p "Message input" at bounding box center [383, 241] width 135 height 5
click at [334, 248] on div "Message input" at bounding box center [382, 242] width 141 height 16
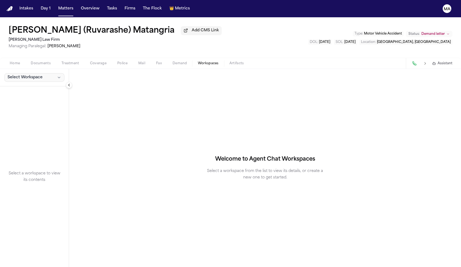
click at [26, 75] on span "Select Workspace" at bounding box center [25, 77] width 35 height 5
click at [20, 53] on span "MedChron" at bounding box center [29, 53] width 49 height 5
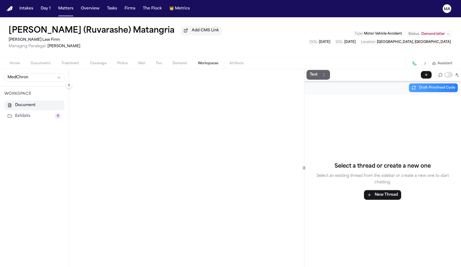
click at [310, 71] on p "Test" at bounding box center [314, 74] width 8 height 6
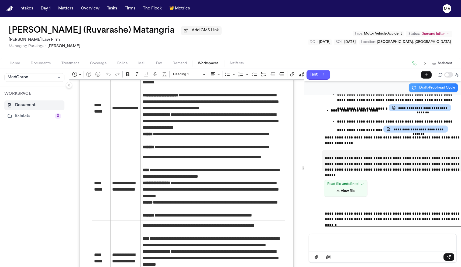
click at [315, 250] on div "Message input" at bounding box center [382, 242] width 141 height 16
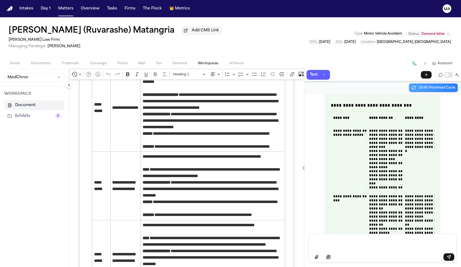
scroll to position [725, 0]
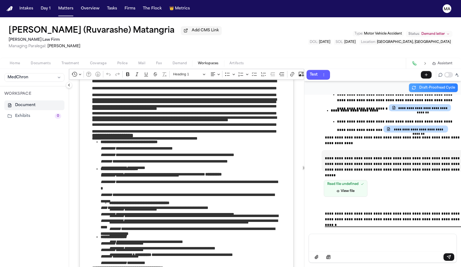
scroll to position [43, 0]
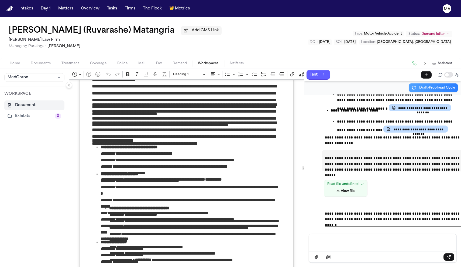
click at [335, 245] on p "Message input" at bounding box center [383, 241] width 135 height 5
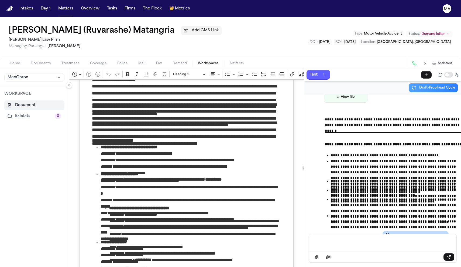
scroll to position [3277, 0]
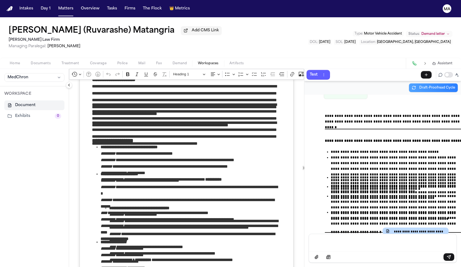
click at [454, 195] on div "**********" at bounding box center [382, 163] width 157 height 139
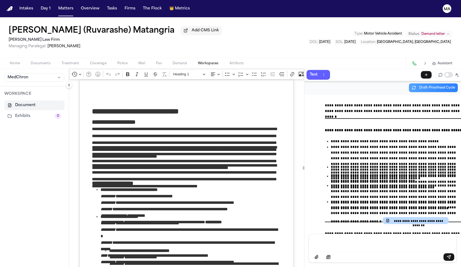
scroll to position [0, 0]
click at [327, 245] on p "Message input" at bounding box center [383, 241] width 135 height 5
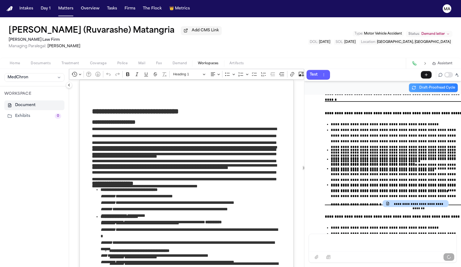
click at [367, 234] on div "**********" at bounding box center [382, 163] width 157 height 139
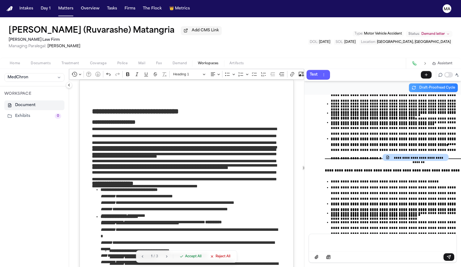
scroll to position [0, 0]
click at [215, 258] on span "Reject All" at bounding box center [222, 256] width 15 height 4
drag, startPoint x: 344, startPoint y: 181, endPoint x: 312, endPoint y: 175, distance: 32.3
copy p "**********"
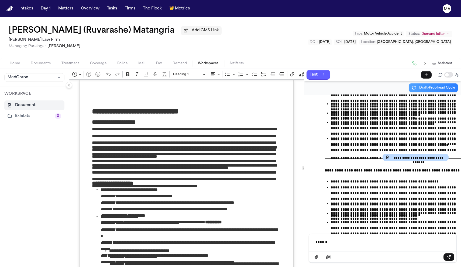
click at [335, 242] on p "******" at bounding box center [382, 240] width 132 height 3
drag, startPoint x: 331, startPoint y: 246, endPoint x: 294, endPoint y: 246, distance: 37.2
click at [304, 246] on div "**********" at bounding box center [382, 180] width 157 height 172
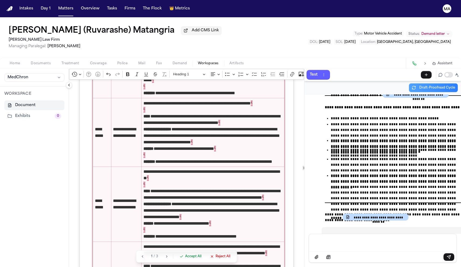
scroll to position [995, 0]
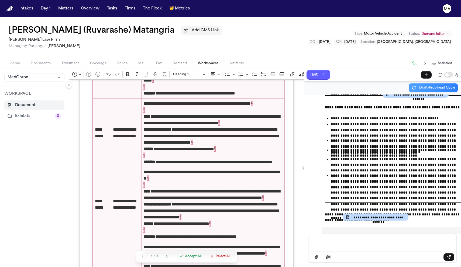
click at [185, 258] on span "Accept All" at bounding box center [193, 256] width 16 height 4
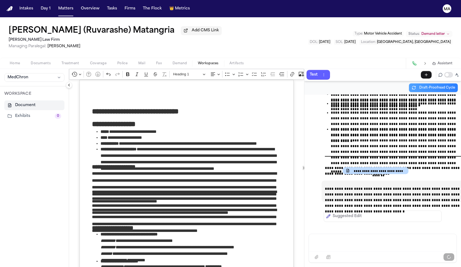
scroll to position [0, 0]
click at [334, 250] on div "Message input" at bounding box center [382, 242] width 141 height 16
click at [340, 244] on p "Message input" at bounding box center [383, 241] width 135 height 5
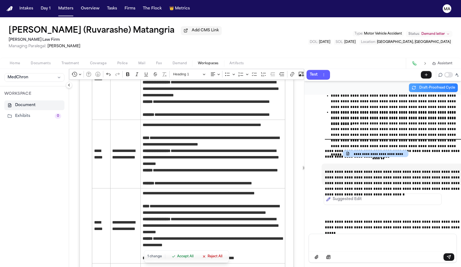
scroll to position [801, 0]
click at [177, 258] on span "Accept All" at bounding box center [185, 256] width 16 height 4
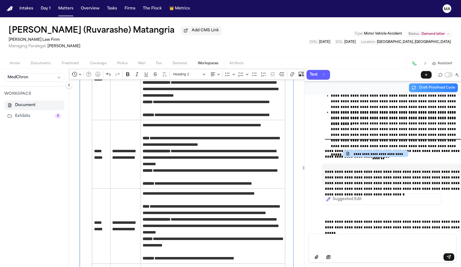
drag, startPoint x: 207, startPoint y: 242, endPoint x: 70, endPoint y: 216, distance: 140.0
click at [80, 216] on div "**********" at bounding box center [187, 125] width 214 height 1694
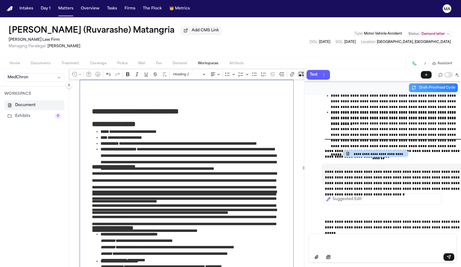
scroll to position [0, 0]
click at [173, 206] on p "**********" at bounding box center [186, 211] width 189 height 11
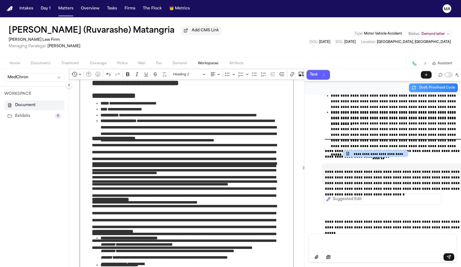
scroll to position [38, 0]
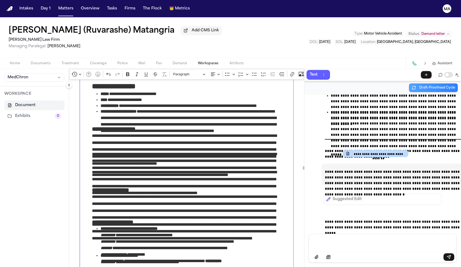
click at [215, 193] on p "**********" at bounding box center [186, 202] width 189 height 19
click at [205, 218] on h3 "**********" at bounding box center [186, 220] width 189 height 5
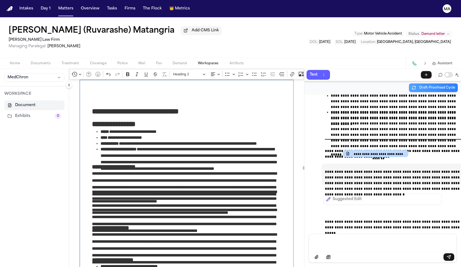
scroll to position [0, 0]
click at [320, 234] on div "**********" at bounding box center [382, 163] width 157 height 139
click at [316, 245] on p "Message input" at bounding box center [383, 241] width 135 height 5
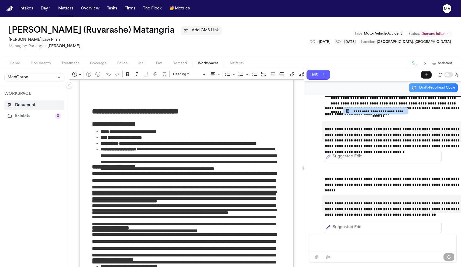
scroll to position [3533, 0]
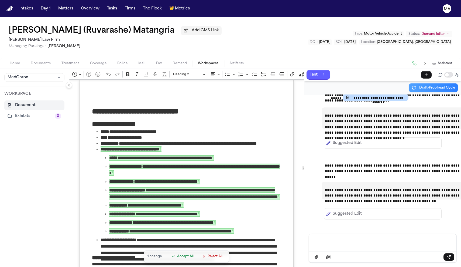
click at [177, 258] on span "Accept All" at bounding box center [185, 256] width 16 height 4
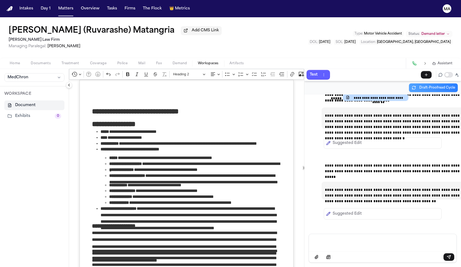
scroll to position [0, 0]
click at [232, 20] on div "[PERSON_NAME] (Ruvarashe) Matangria Add CMS Link [PERSON_NAME] Law Firm Managin…" at bounding box center [230, 37] width 461 height 40
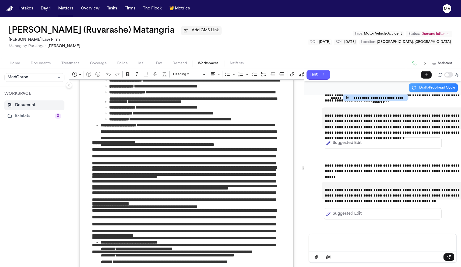
scroll to position [88, 0]
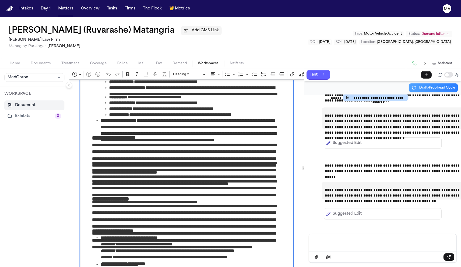
click at [111, 202] on p "**********" at bounding box center [186, 211] width 189 height 19
click at [175, 202] on p "**********" at bounding box center [186, 211] width 189 height 19
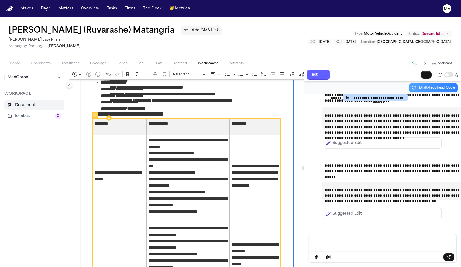
scroll to position [351, 0]
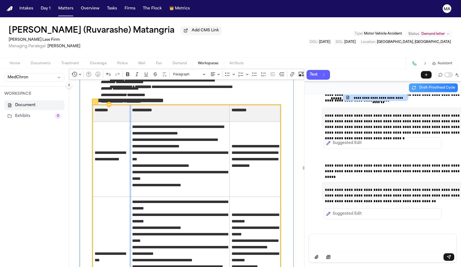
drag, startPoint x: 126, startPoint y: 88, endPoint x: 110, endPoint y: 87, distance: 16.2
click at [129, 87] on div "Rich Text Editor. Editing area: main. Press ⌥0 for help." at bounding box center [130, 159] width 2 height 539420
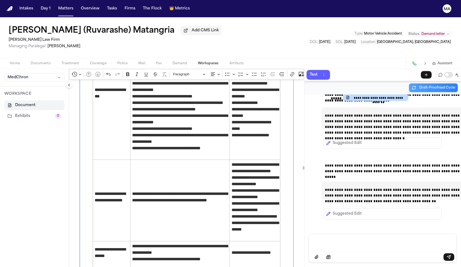
scroll to position [515, 0]
drag, startPoint x: 117, startPoint y: 146, endPoint x: 107, endPoint y: 146, distance: 9.7
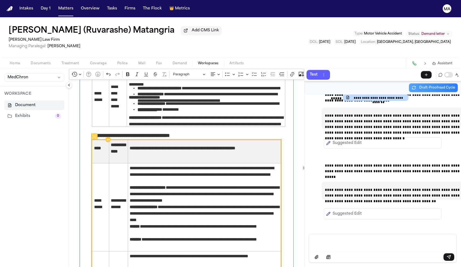
scroll to position [760, 0]
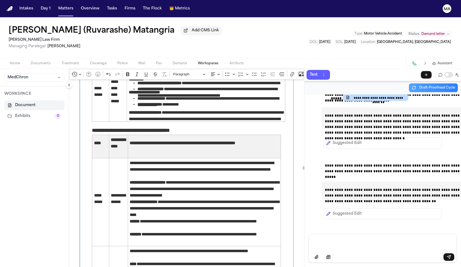
drag, startPoint x: 116, startPoint y: 119, endPoint x: 108, endPoint y: 119, distance: 8.6
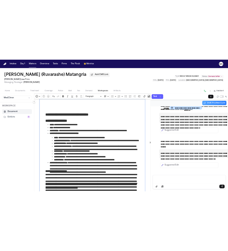
scroll to position [0, 0]
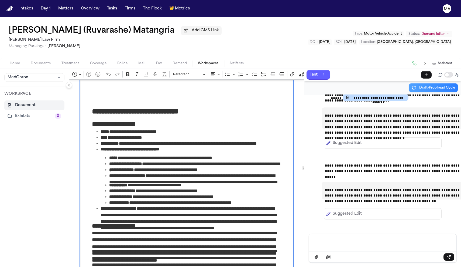
click at [353, 70] on button "Show more items" at bounding box center [357, 74] width 8 height 8
click at [335, 81] on icon "Dropdown toolbar" at bounding box center [337, 83] width 5 height 5
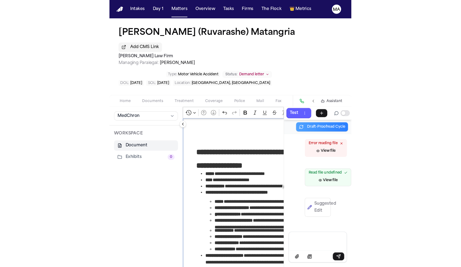
scroll to position [3533, 0]
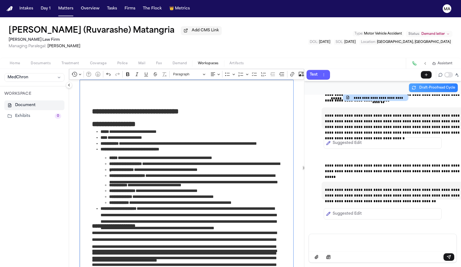
click at [354, 71] on icon "Editor toolbar" at bounding box center [356, 73] width 5 height 5
click at [344, 81] on icon "Dropdown toolbar" at bounding box center [346, 83] width 5 height 5
